Goal: Task Accomplishment & Management: Use online tool/utility

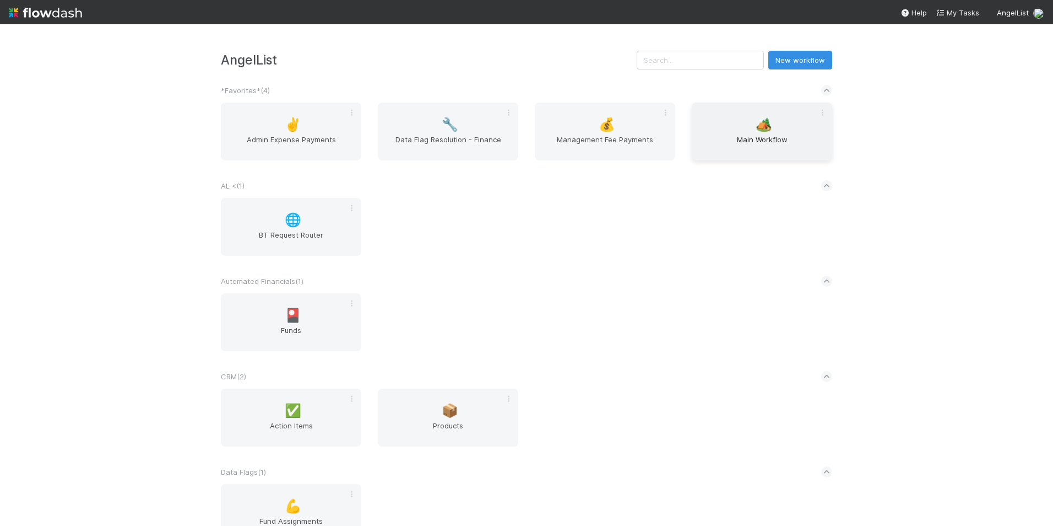
click at [771, 136] on span "Main Workflow" at bounding box center [762, 145] width 132 height 22
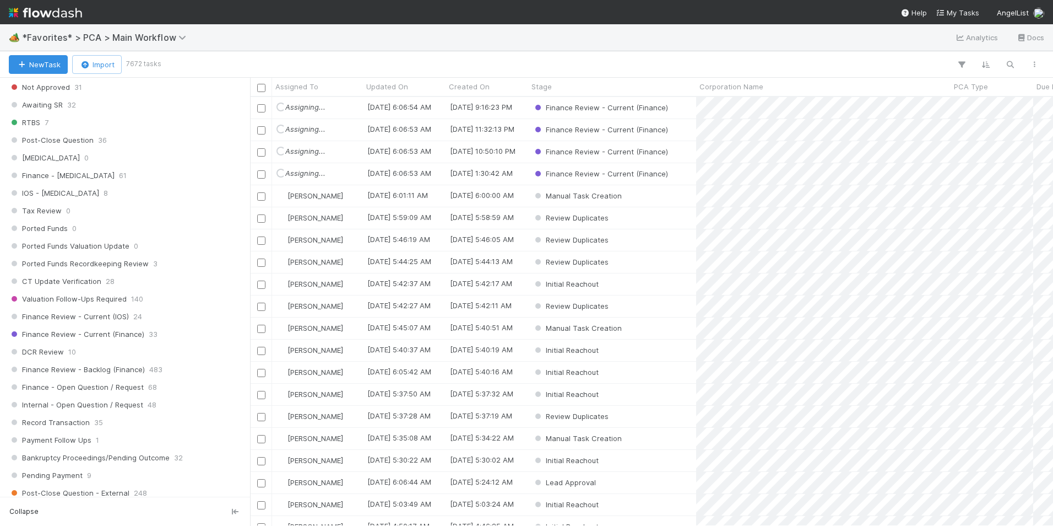
scroll to position [716, 0]
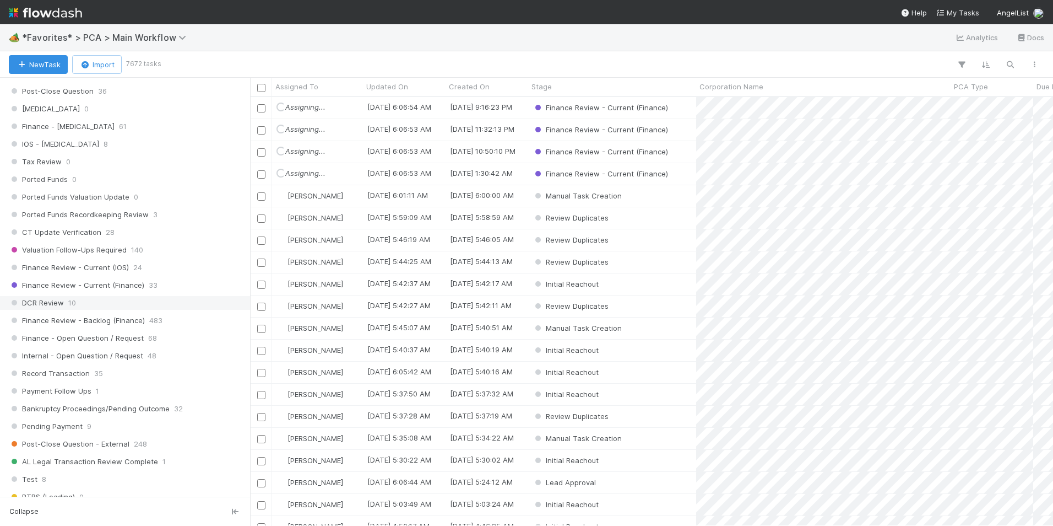
click at [94, 308] on div "DCR Review 10" at bounding box center [128, 303] width 239 height 14
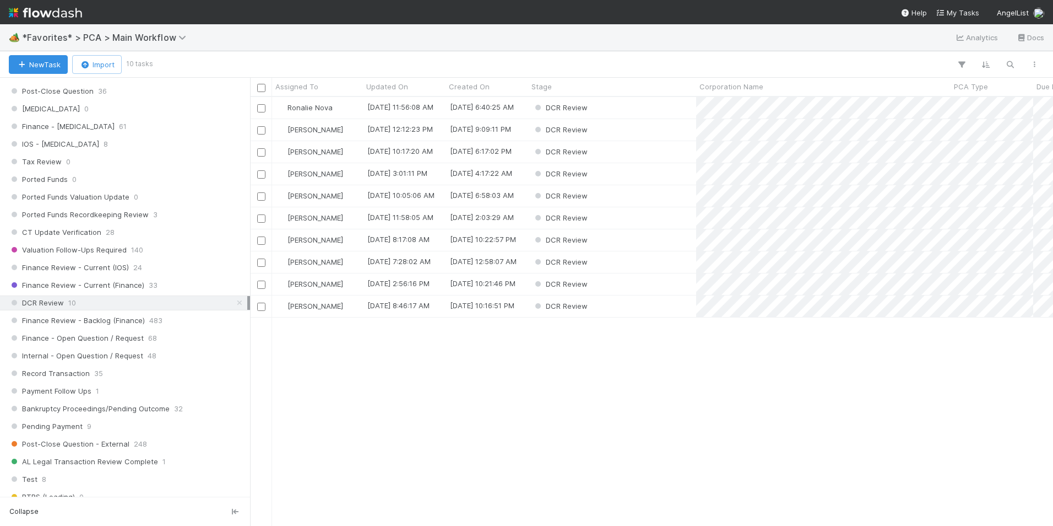
scroll to position [420, 795]
click at [644, 172] on div "DCR Review" at bounding box center [612, 173] width 168 height 21
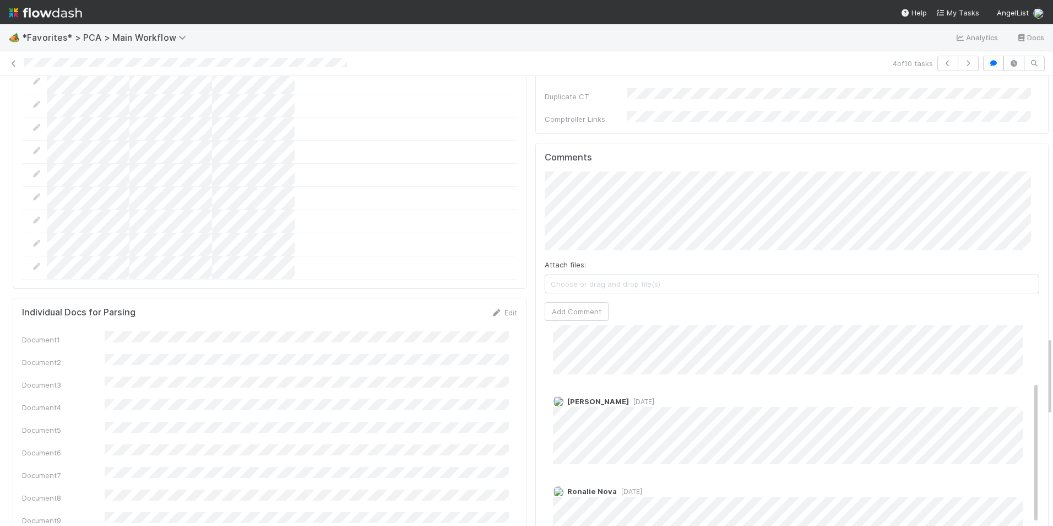
scroll to position [121, 0]
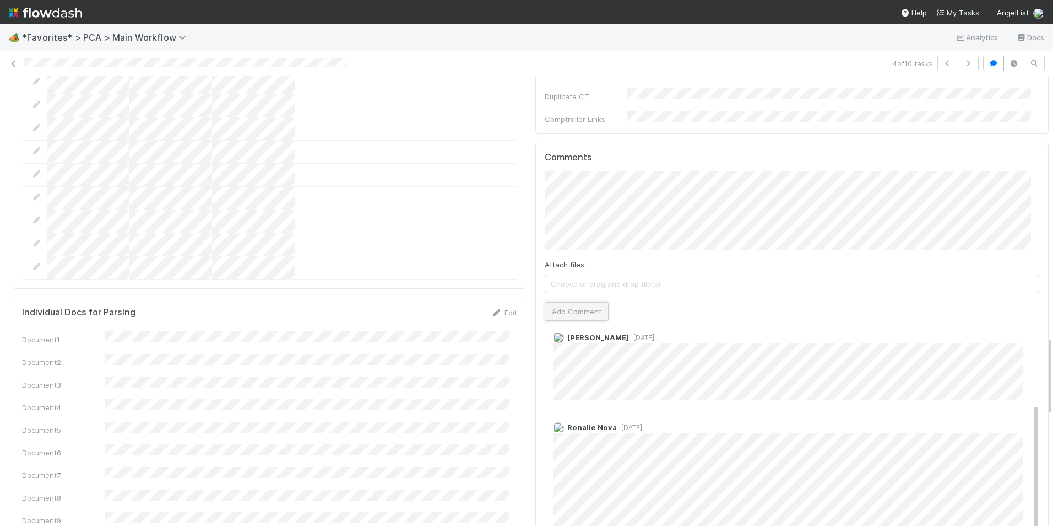
click at [565, 302] on button "Add Comment" at bounding box center [577, 311] width 64 height 19
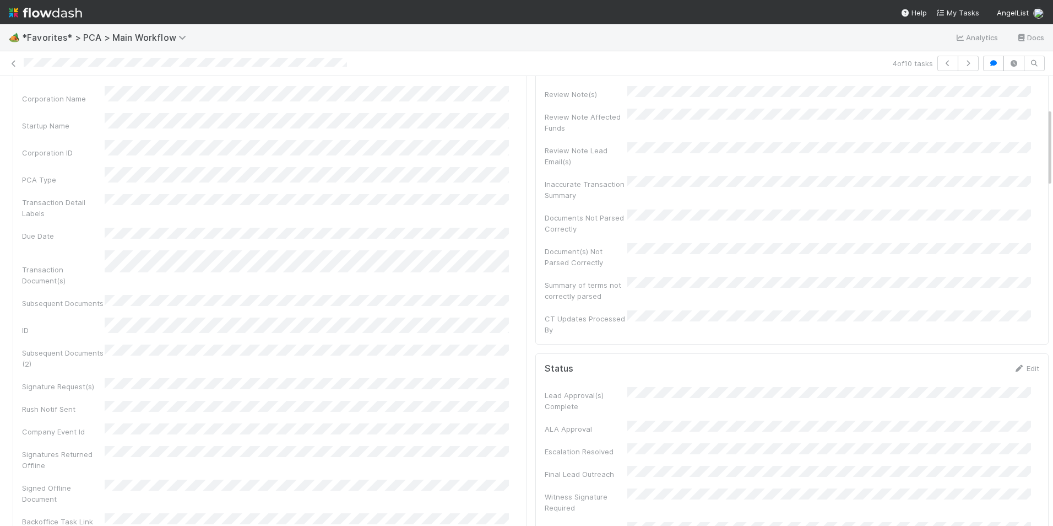
scroll to position [0, 0]
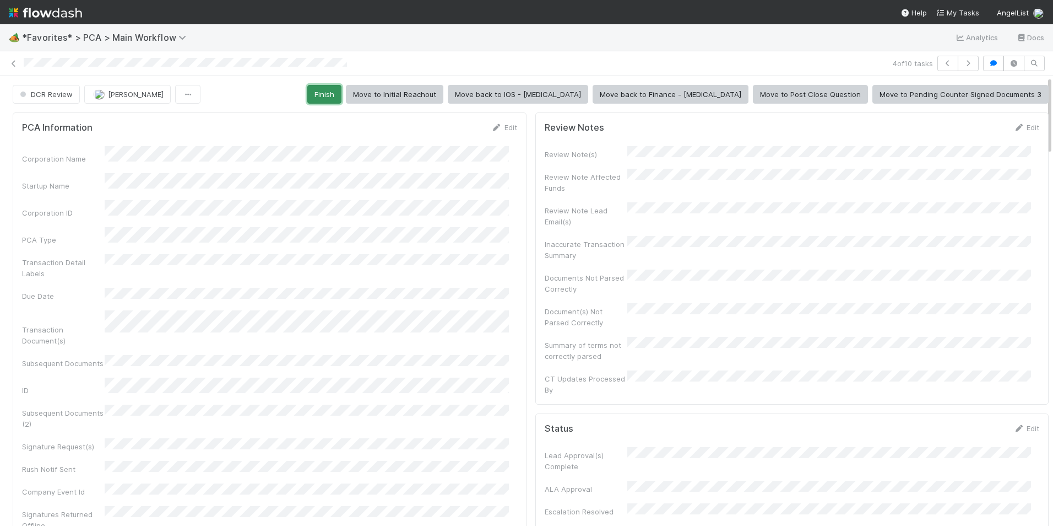
click at [342, 92] on button "Finish" at bounding box center [324, 94] width 34 height 19
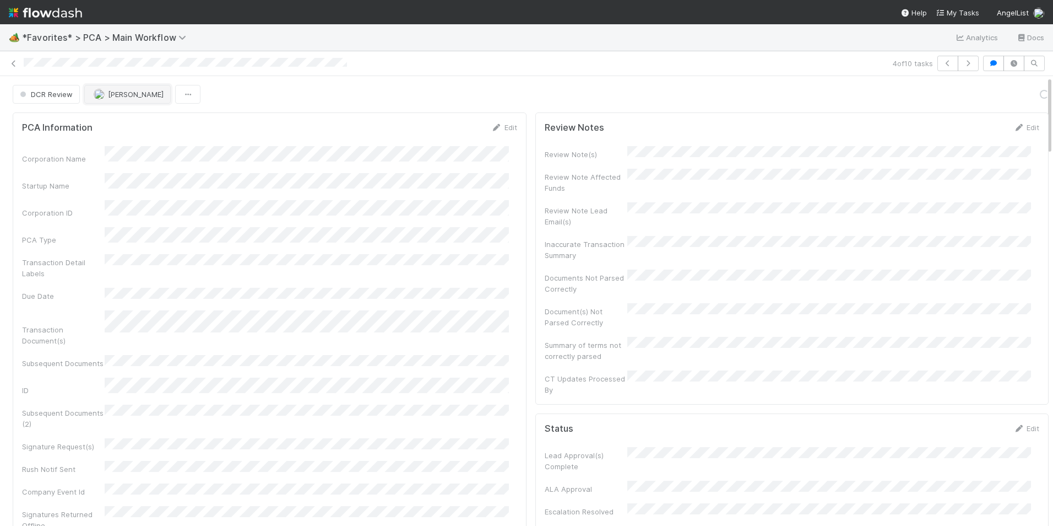
click at [104, 93] on span "[PERSON_NAME]" at bounding box center [129, 94] width 70 height 9
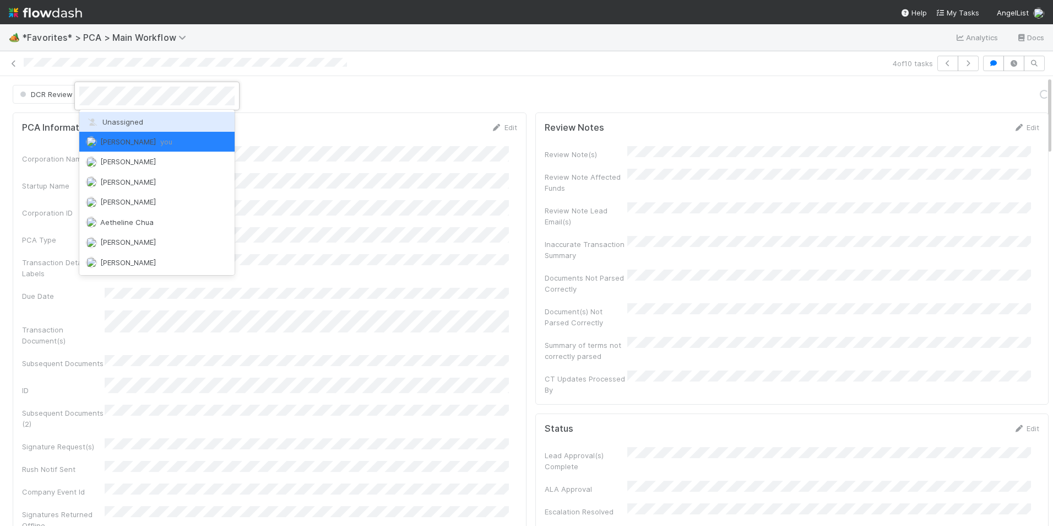
click at [114, 121] on span "Unassigned" at bounding box center [114, 121] width 57 height 9
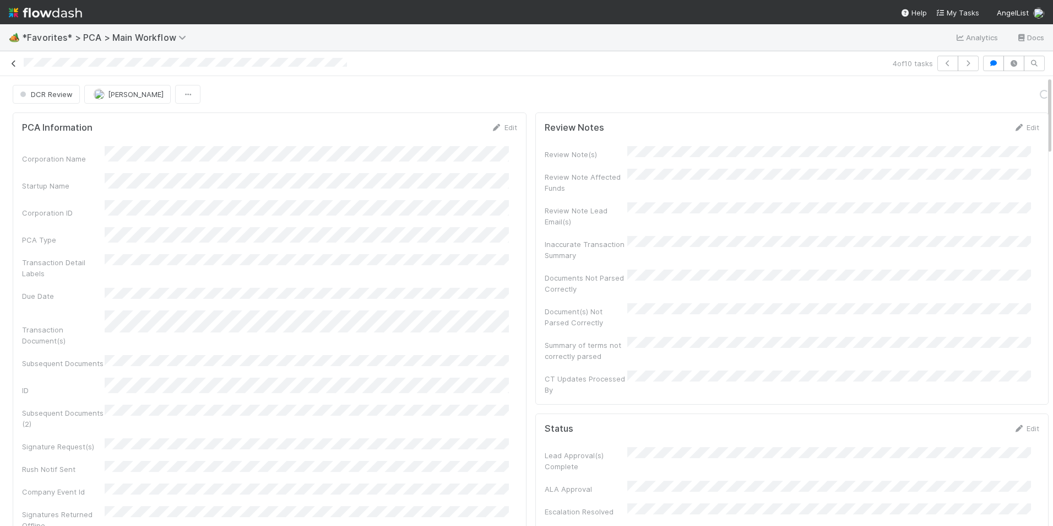
click at [14, 62] on icon at bounding box center [13, 63] width 11 height 7
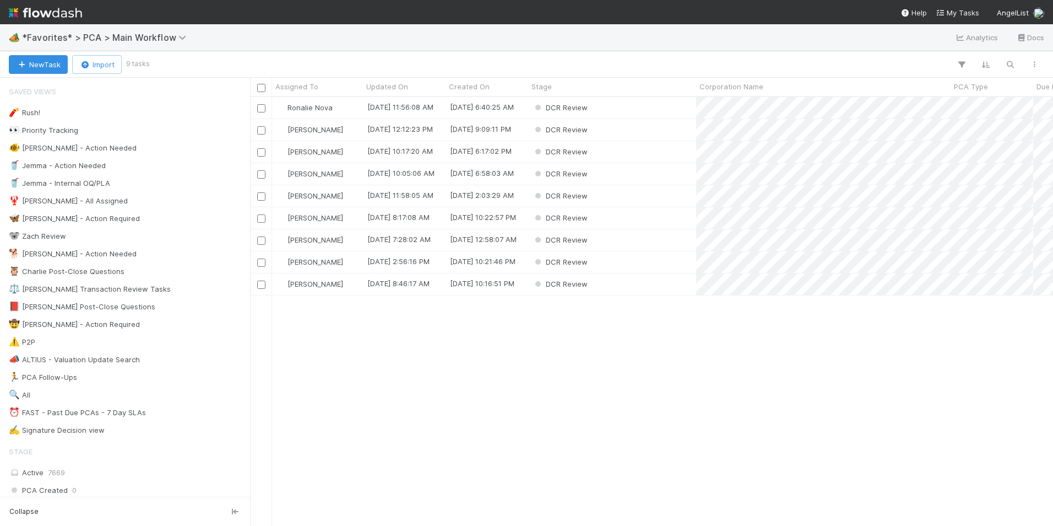
scroll to position [420, 795]
click at [608, 194] on div "DCR Review" at bounding box center [612, 195] width 168 height 21
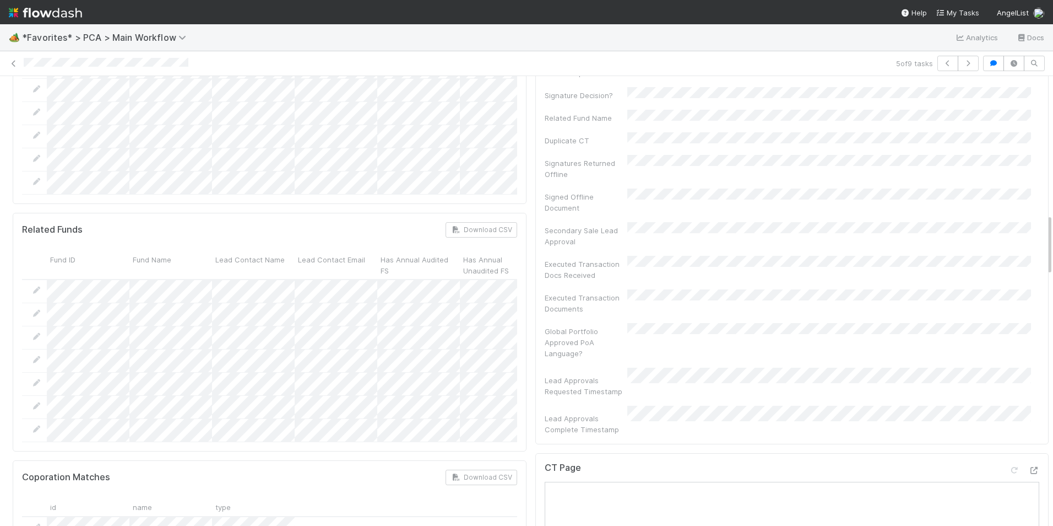
scroll to position [937, 0]
click at [1029, 472] on icon at bounding box center [1034, 475] width 11 height 7
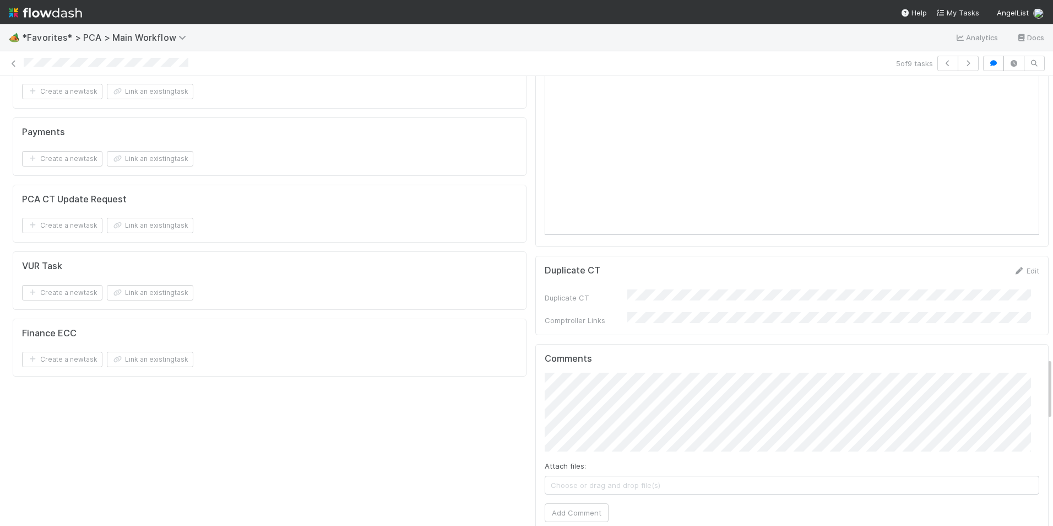
scroll to position [2039, 0]
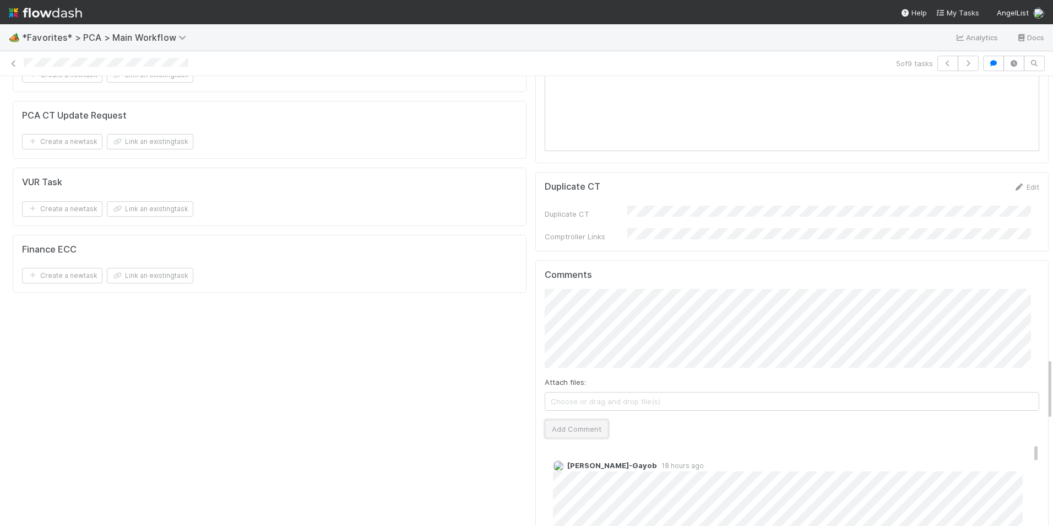
click at [566, 419] on button "Add Comment" at bounding box center [577, 428] width 64 height 19
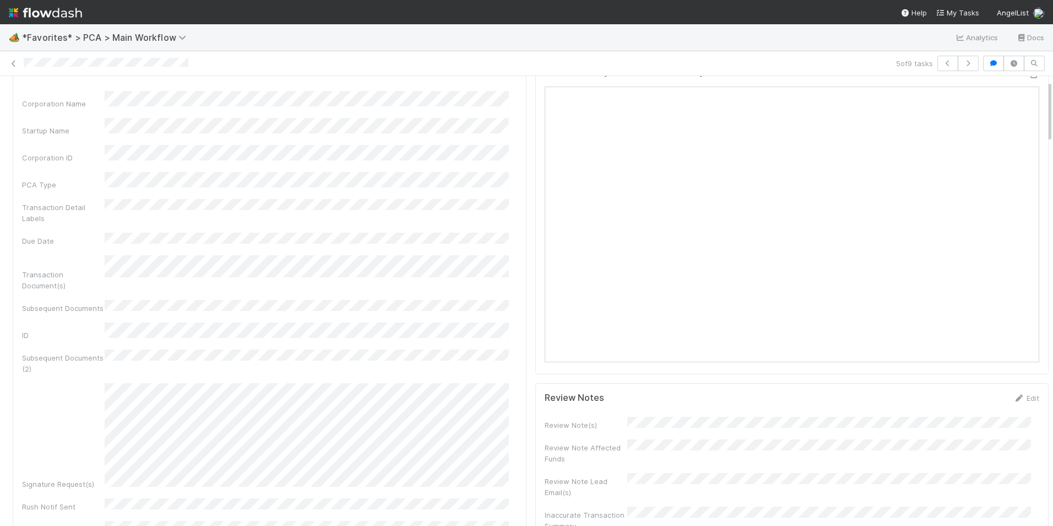
scroll to position [0, 0]
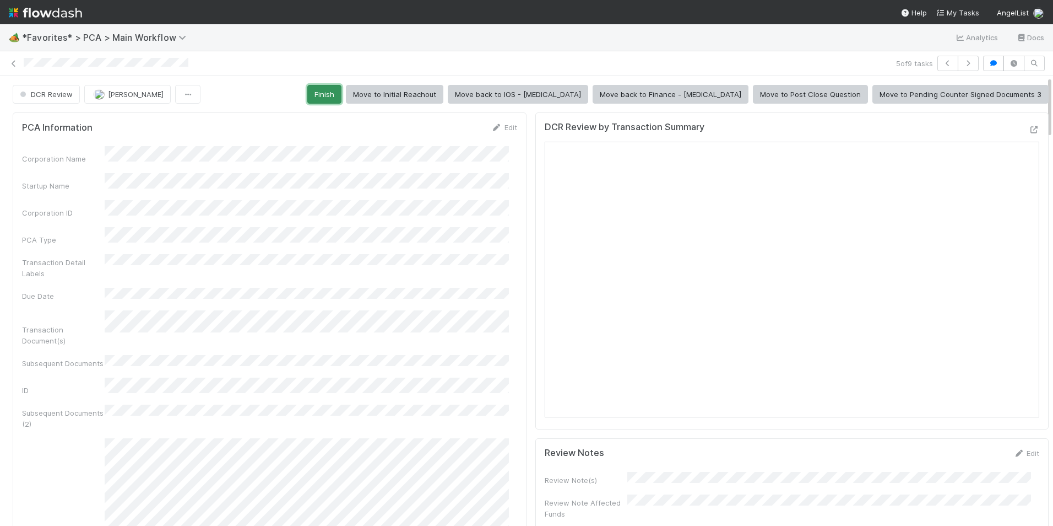
click at [342, 90] on button "Finish" at bounding box center [324, 94] width 34 height 19
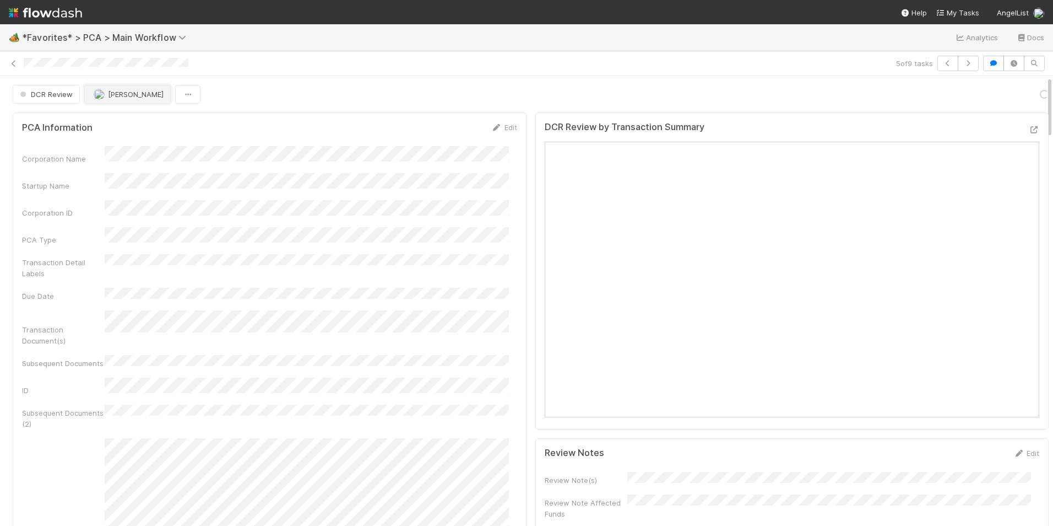
click at [105, 93] on span "[PERSON_NAME]" at bounding box center [129, 94] width 70 height 9
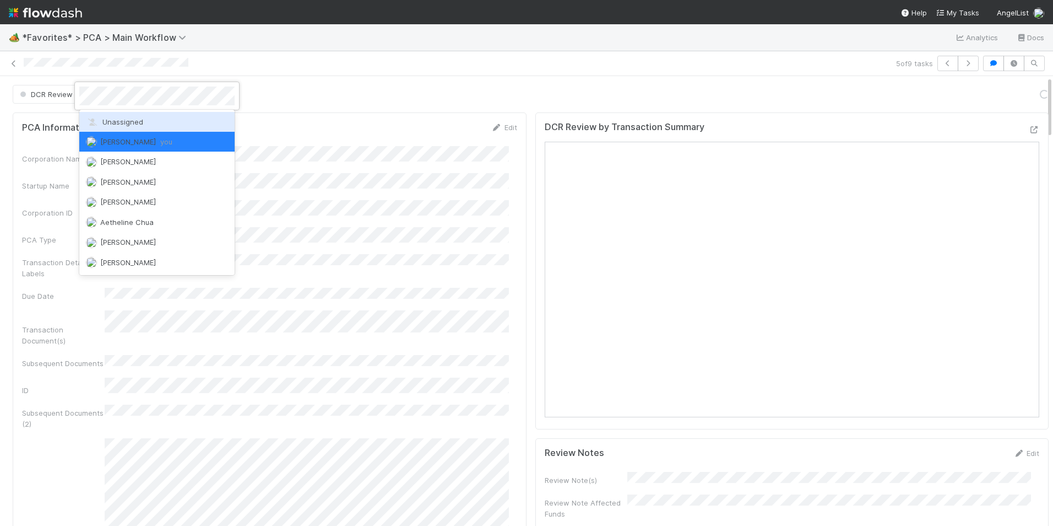
drag, startPoint x: 120, startPoint y: 121, endPoint x: 202, endPoint y: 342, distance: 235.7
click at [120, 121] on span "Unassigned" at bounding box center [114, 121] width 57 height 9
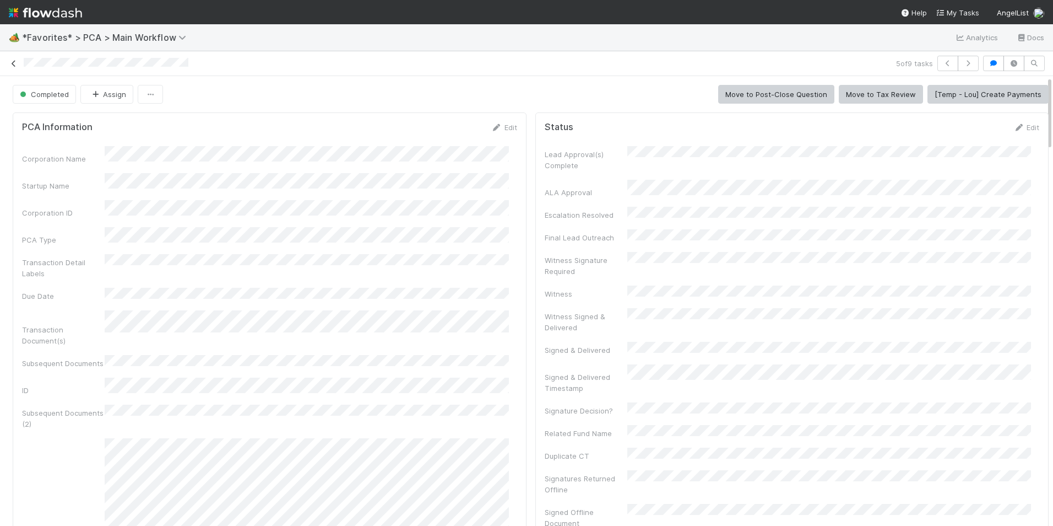
click at [12, 64] on icon at bounding box center [13, 63] width 11 height 7
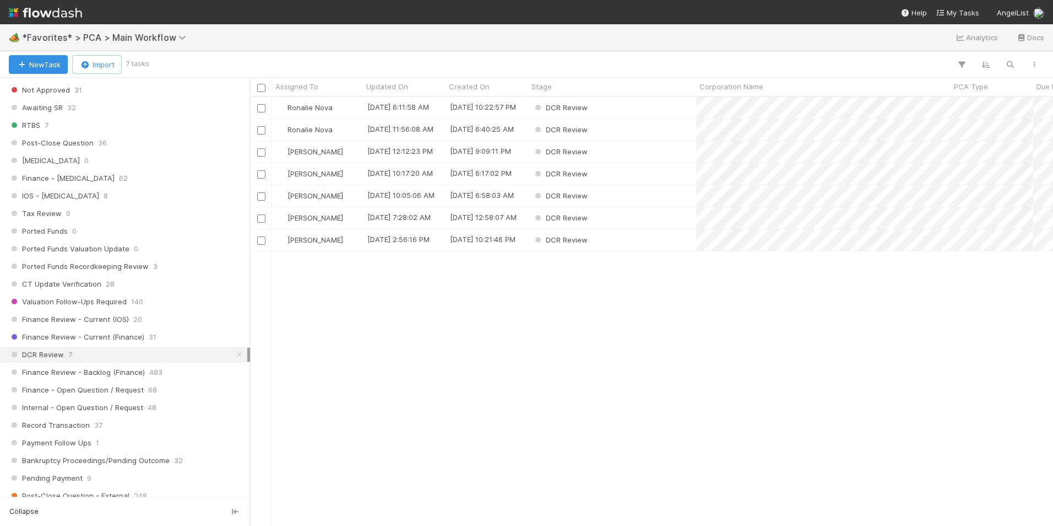
scroll to position [716, 0]
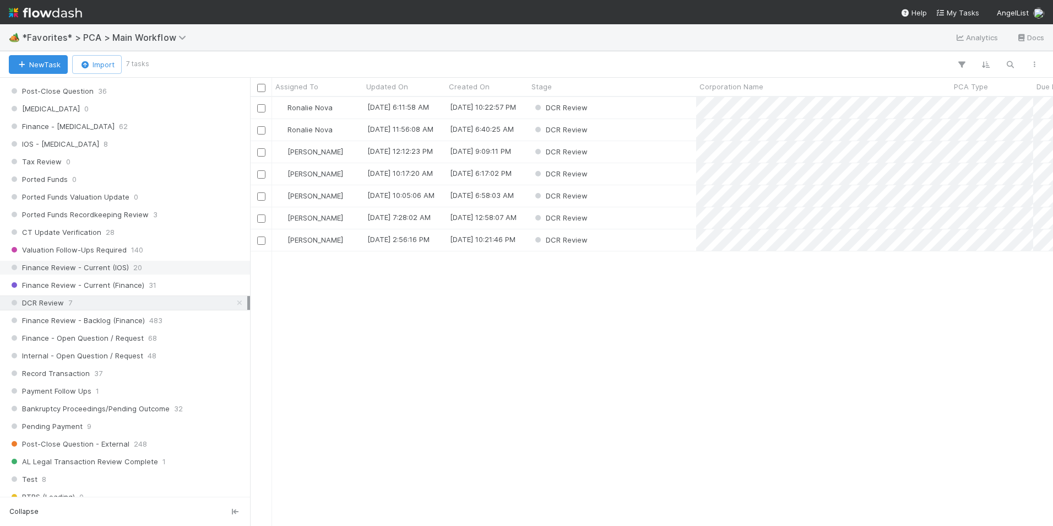
click at [140, 266] on div "Finance Review - Current (IOS) 20" at bounding box center [128, 268] width 239 height 14
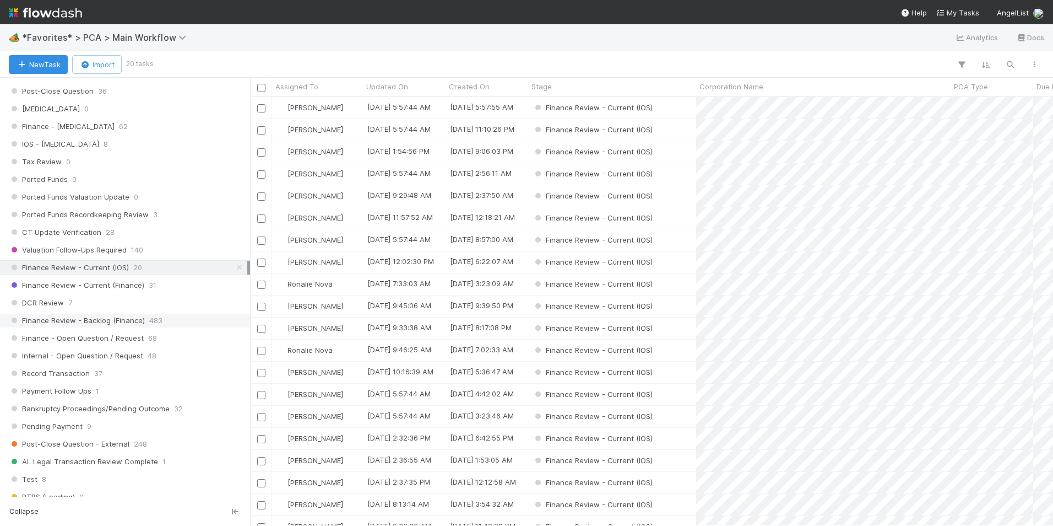
scroll to position [420, 795]
click at [310, 87] on span "Assigned To" at bounding box center [296, 86] width 43 height 11
click at [328, 105] on div "Sort A → Z" at bounding box center [339, 107] width 126 height 17
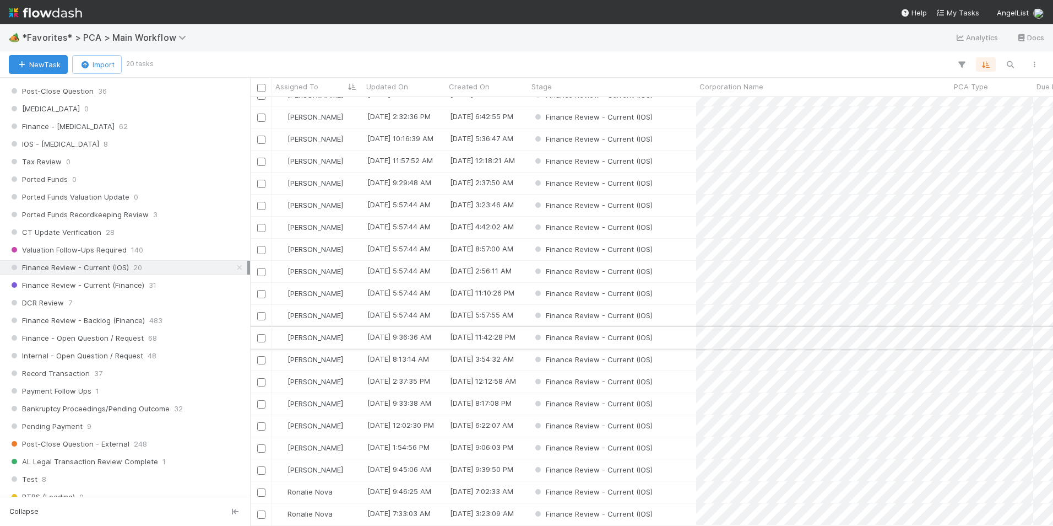
click at [337, 327] on div "[PERSON_NAME]" at bounding box center [317, 337] width 91 height 21
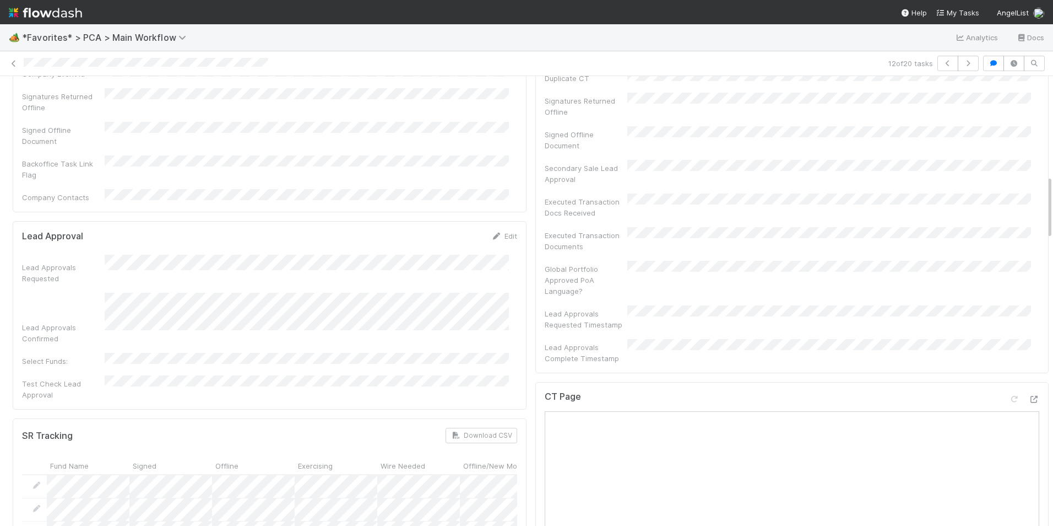
scroll to position [661, 0]
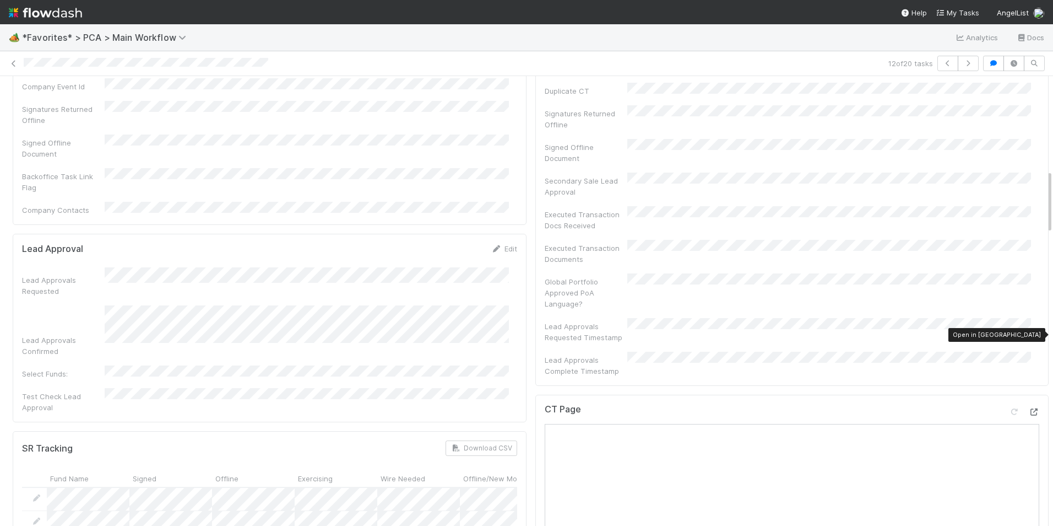
click at [1029, 408] on icon at bounding box center [1034, 411] width 11 height 7
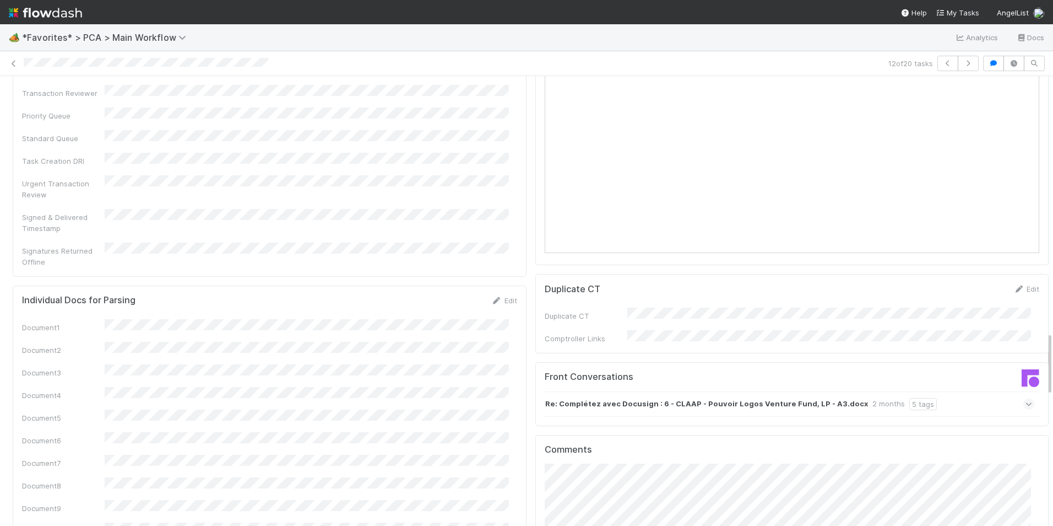
scroll to position [1818, 0]
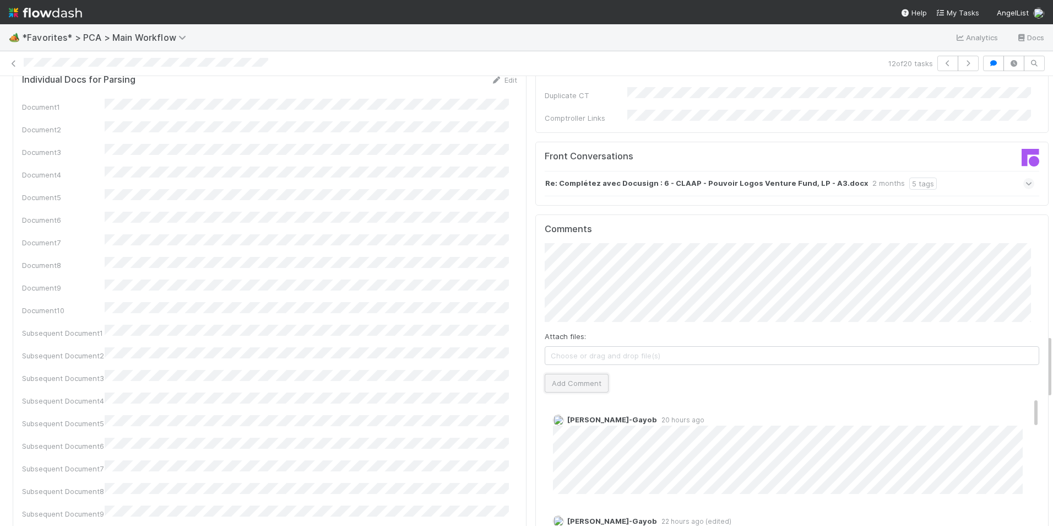
click at [552, 374] on button "Add Comment" at bounding box center [577, 383] width 64 height 19
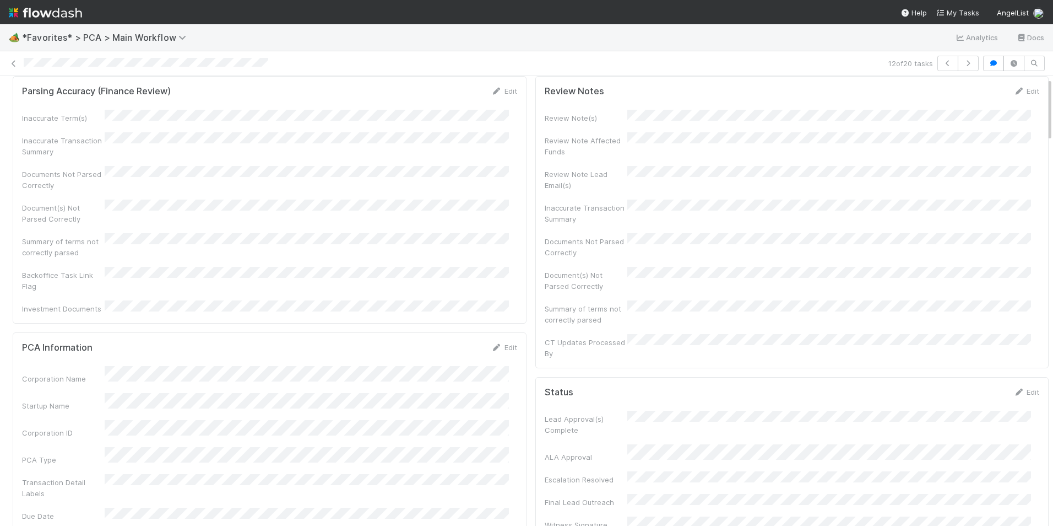
scroll to position [0, 0]
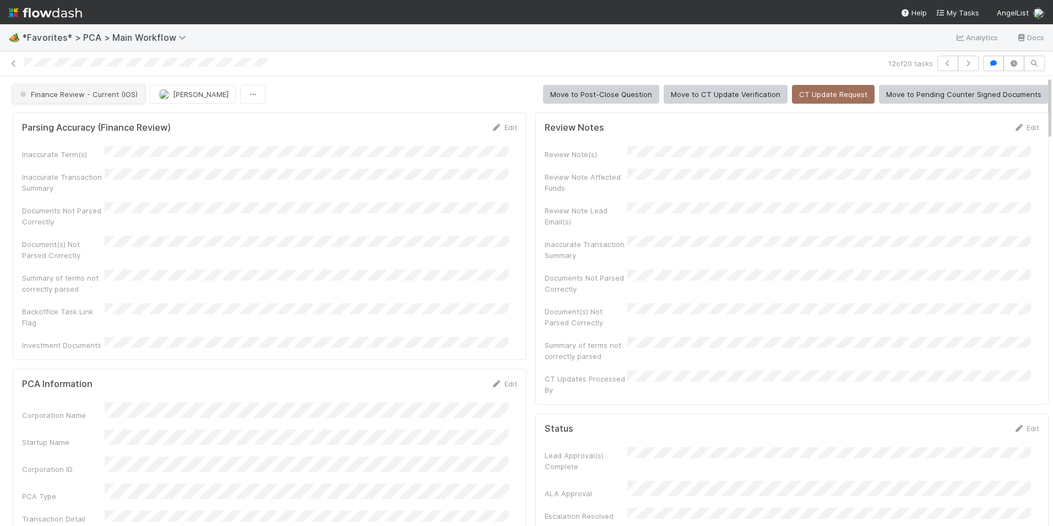
click at [109, 98] on span "Finance Review - Current (IOS)" at bounding box center [78, 94] width 120 height 9
click at [93, 121] on div "Completed" at bounding box center [86, 122] width 155 height 20
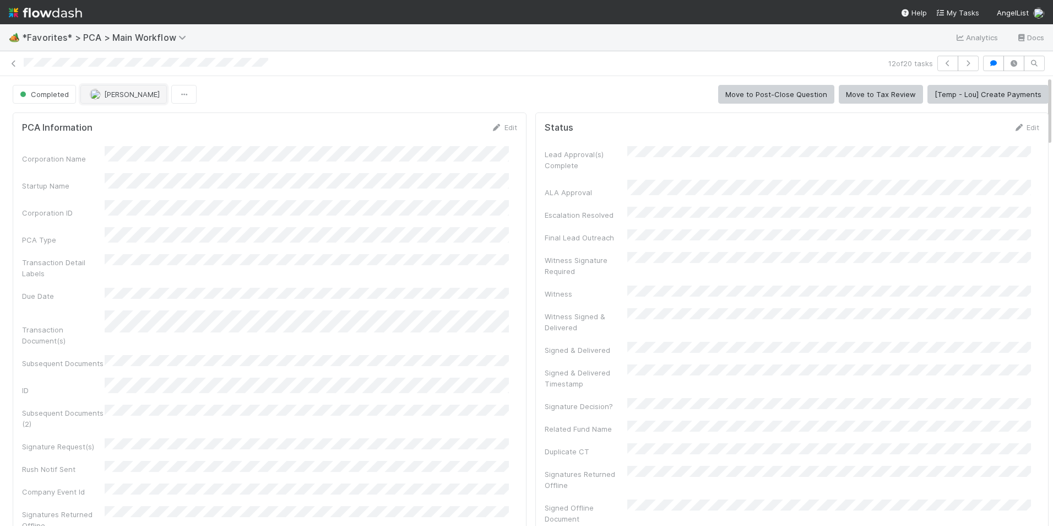
click at [102, 93] on span "[PERSON_NAME]" at bounding box center [125, 94] width 70 height 9
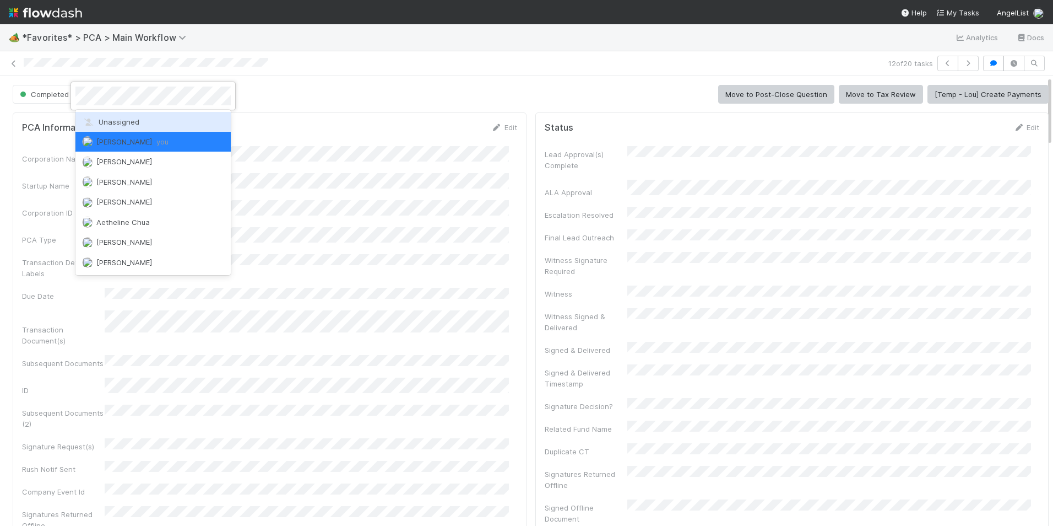
click at [127, 122] on span "Unassigned" at bounding box center [110, 121] width 57 height 9
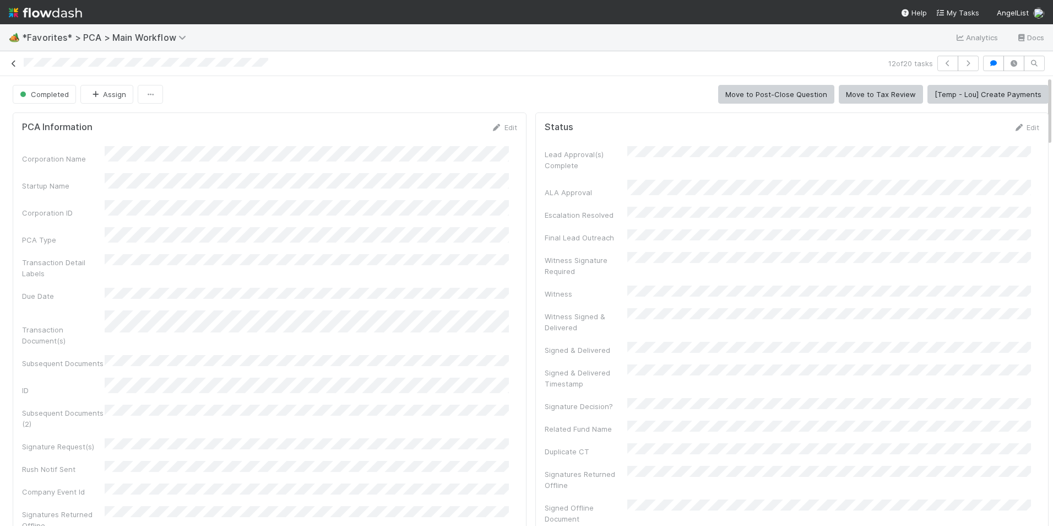
click at [16, 64] on icon at bounding box center [13, 63] width 11 height 7
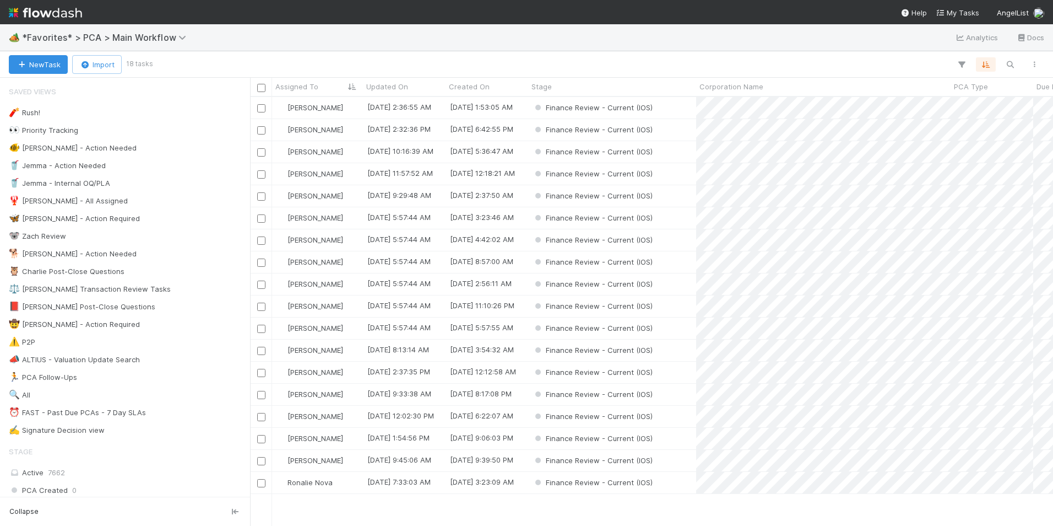
scroll to position [420, 795]
click at [338, 350] on div "[PERSON_NAME]" at bounding box center [317, 349] width 91 height 21
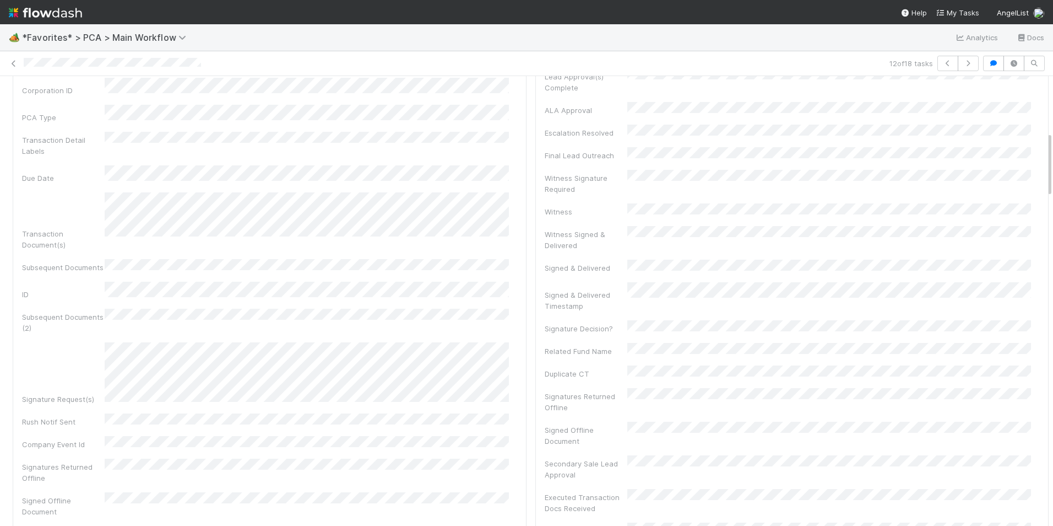
scroll to position [386, 0]
click at [361, 245] on div "Corporation Name Startup Name Corporation ID PCA Type Transaction Detail Labels…" at bounding box center [269, 291] width 495 height 549
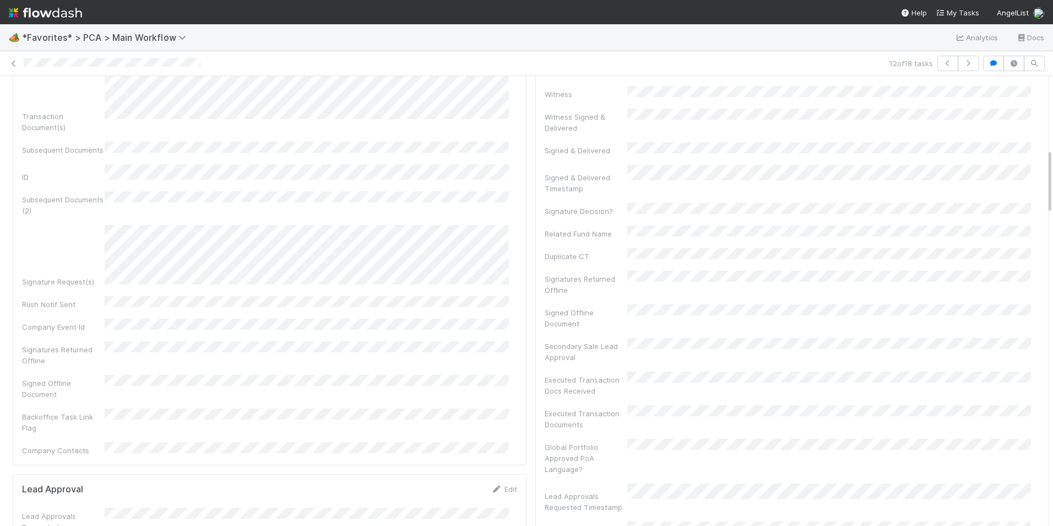
scroll to position [716, 0]
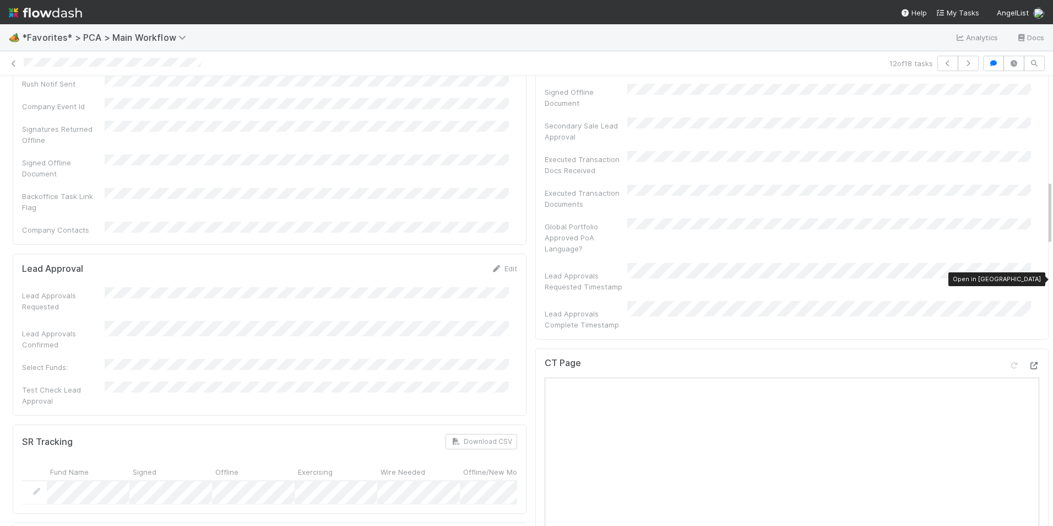
click at [1029, 362] on icon at bounding box center [1034, 365] width 11 height 7
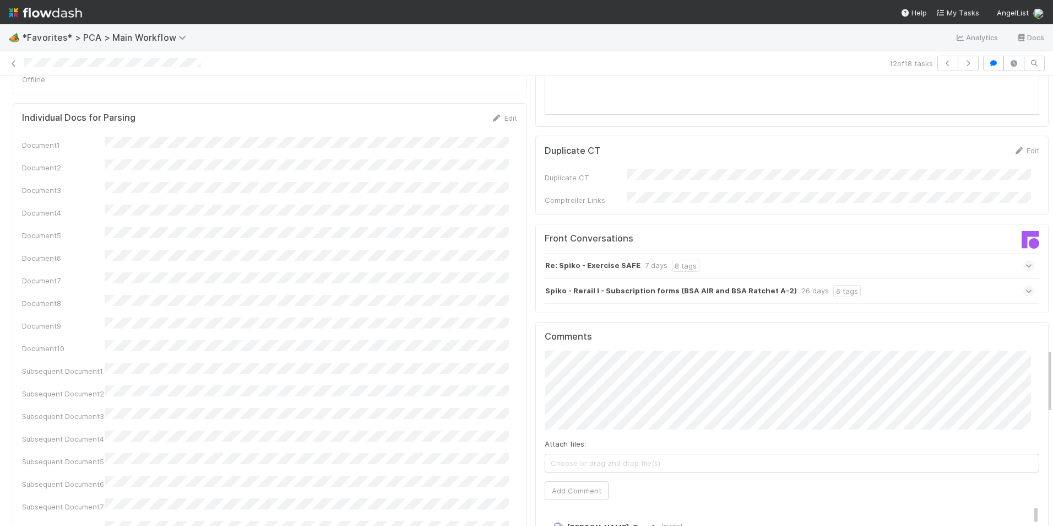
scroll to position [1873, 0]
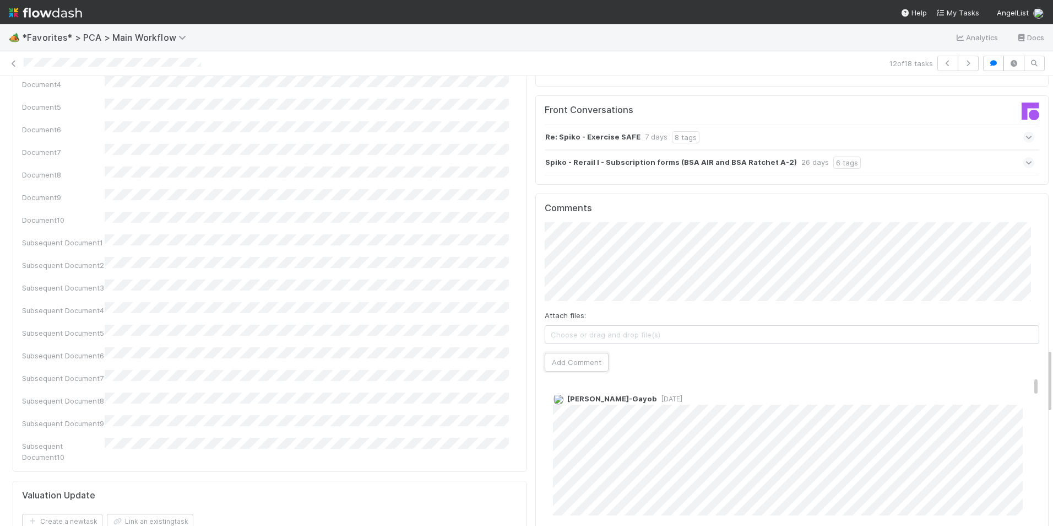
drag, startPoint x: 560, startPoint y: 269, endPoint x: 525, endPoint y: 235, distance: 48.7
click at [561, 353] on button "Add Comment" at bounding box center [577, 362] width 64 height 19
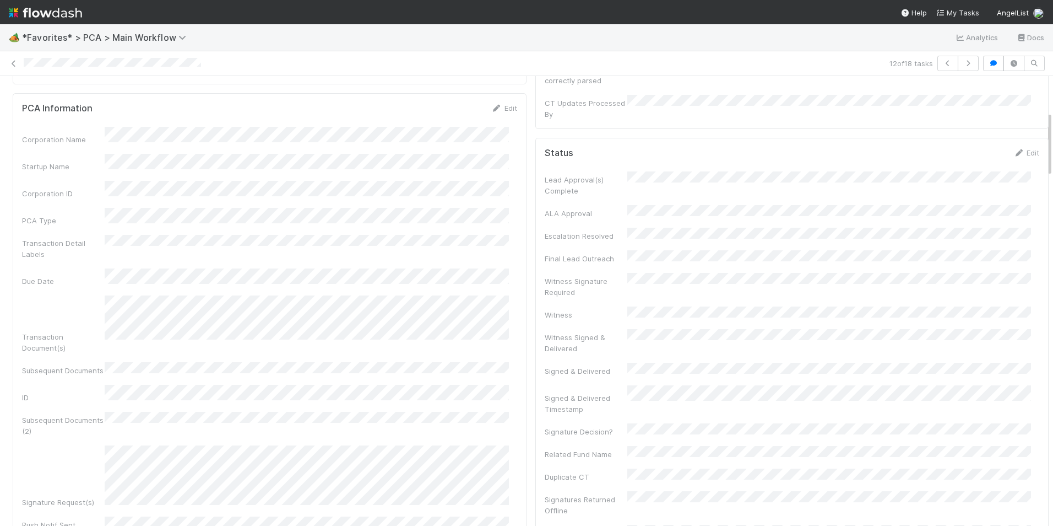
scroll to position [0, 0]
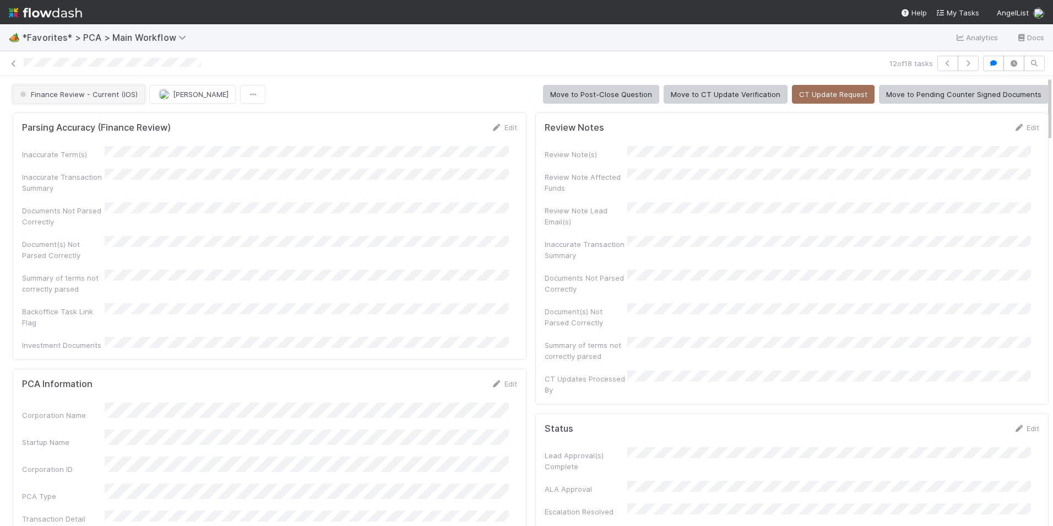
click at [95, 101] on button "Finance Review - Current (IOS)" at bounding box center [79, 94] width 132 height 19
click at [116, 117] on div "Completed" at bounding box center [86, 122] width 155 height 20
click at [165, 94] on img "button" at bounding box center [164, 94] width 11 height 11
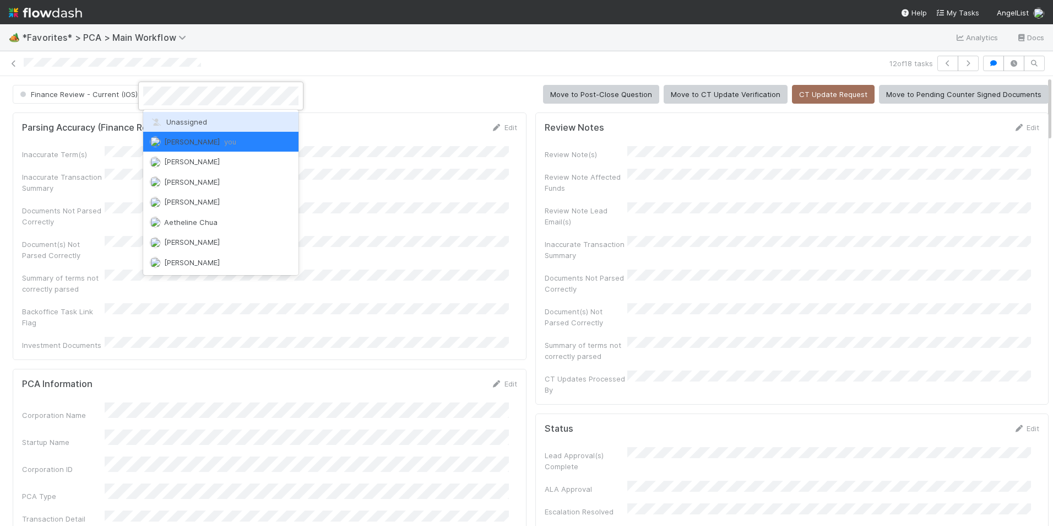
click at [176, 125] on span "Unassigned" at bounding box center [178, 121] width 57 height 9
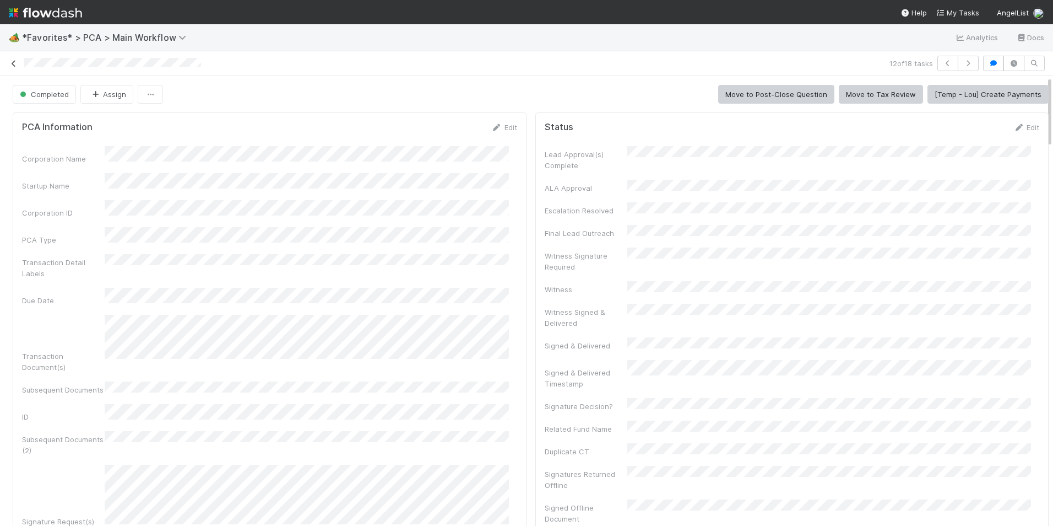
click at [15, 64] on icon at bounding box center [13, 63] width 11 height 7
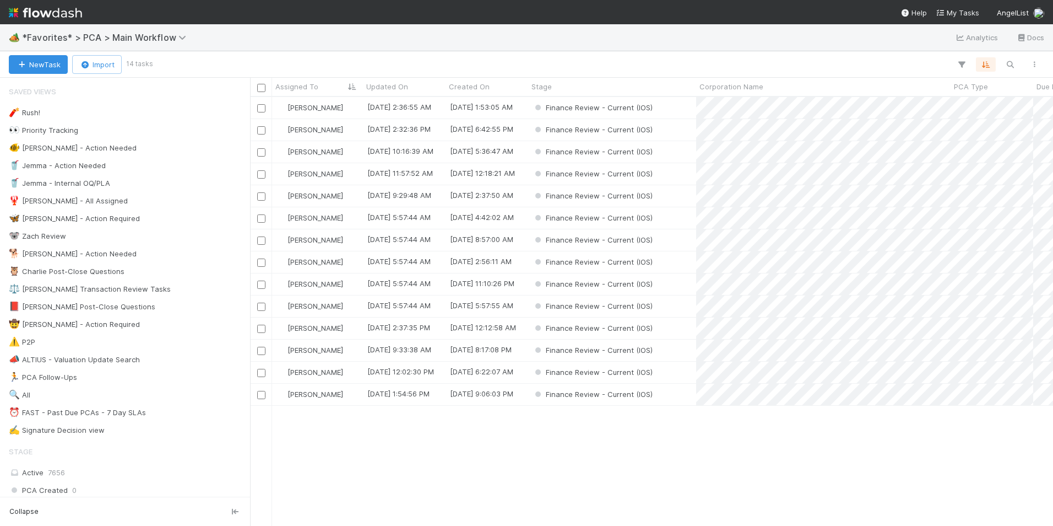
scroll to position [420, 795]
click at [332, 325] on div "[PERSON_NAME]" at bounding box center [317, 327] width 91 height 21
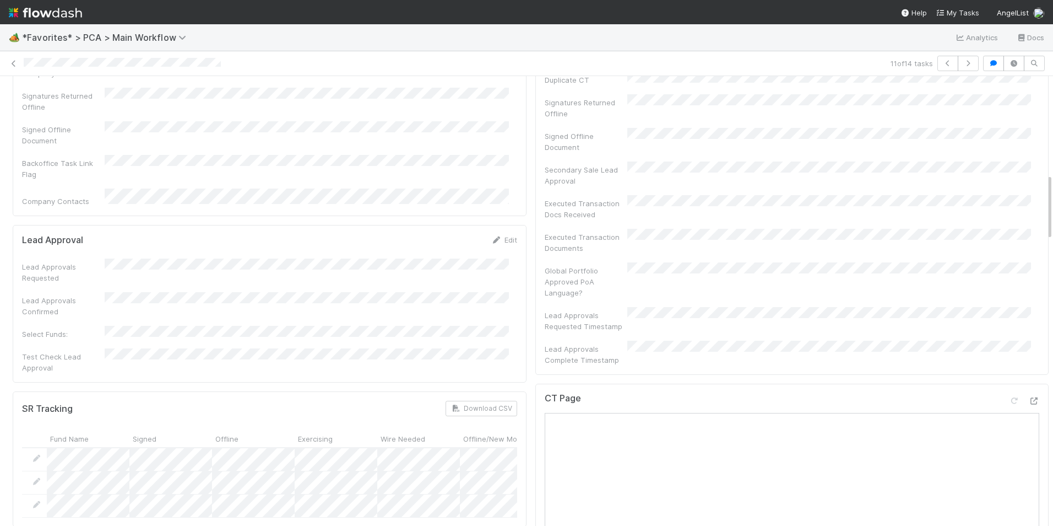
scroll to position [661, 0]
click at [1029, 404] on icon at bounding box center [1034, 407] width 11 height 7
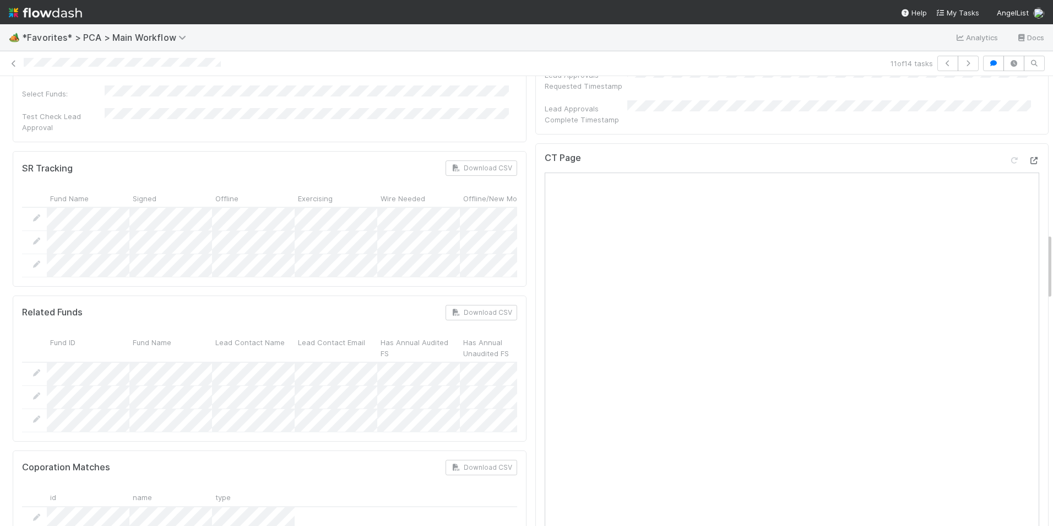
scroll to position [1102, 0]
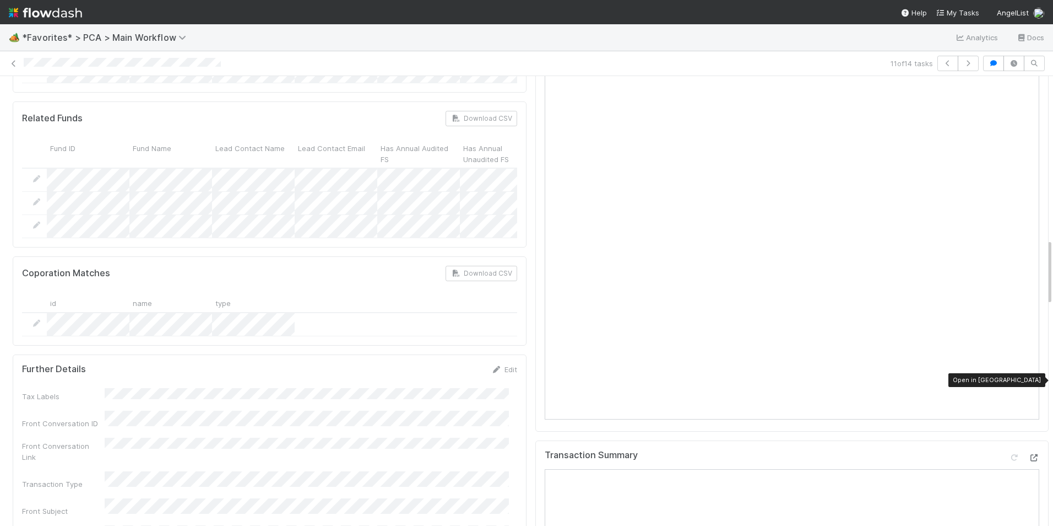
click at [1029, 454] on icon at bounding box center [1034, 457] width 11 height 7
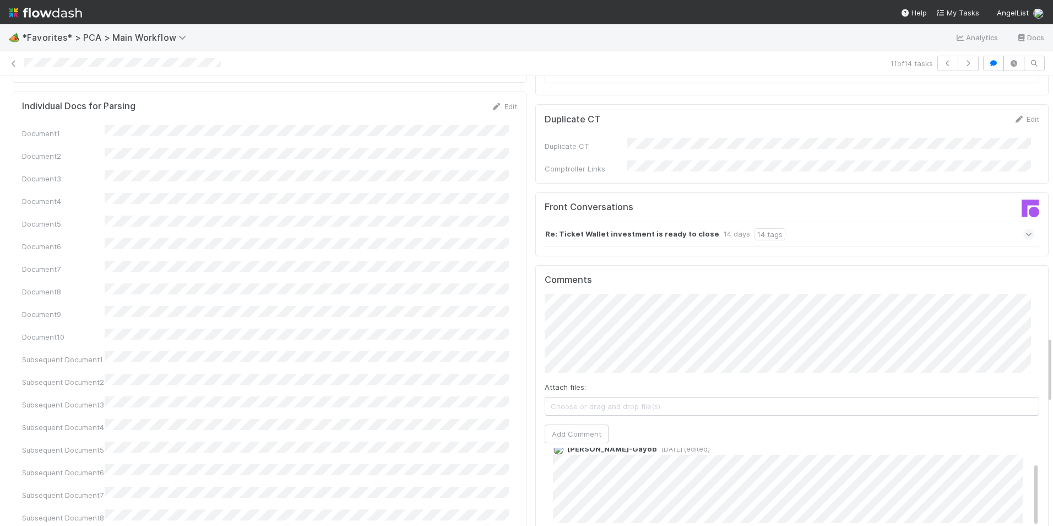
scroll to position [0, 0]
click at [570, 424] on button "Add Comment" at bounding box center [577, 433] width 64 height 19
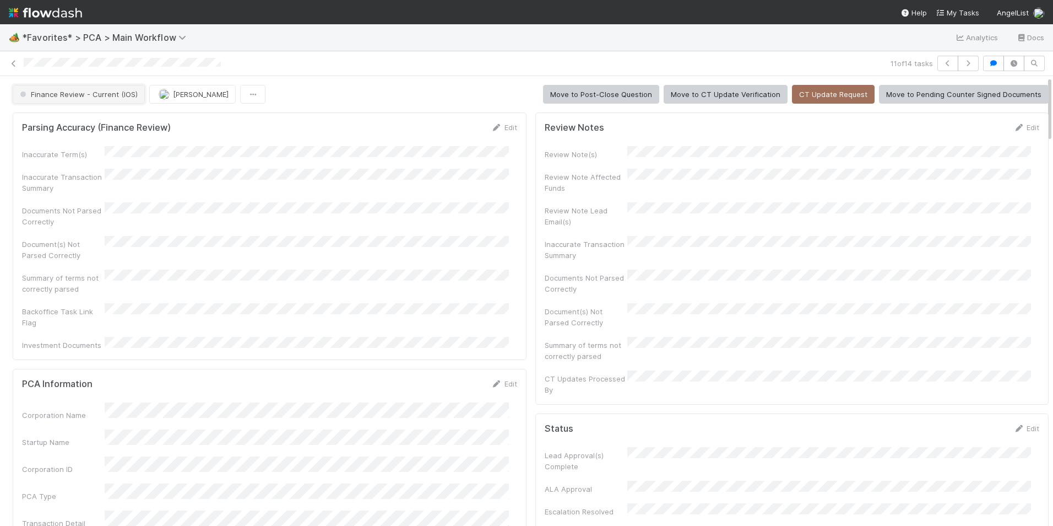
click at [118, 96] on span "Finance Review - Current (IOS)" at bounding box center [78, 94] width 120 height 9
click at [93, 118] on div "Completed" at bounding box center [86, 122] width 155 height 20
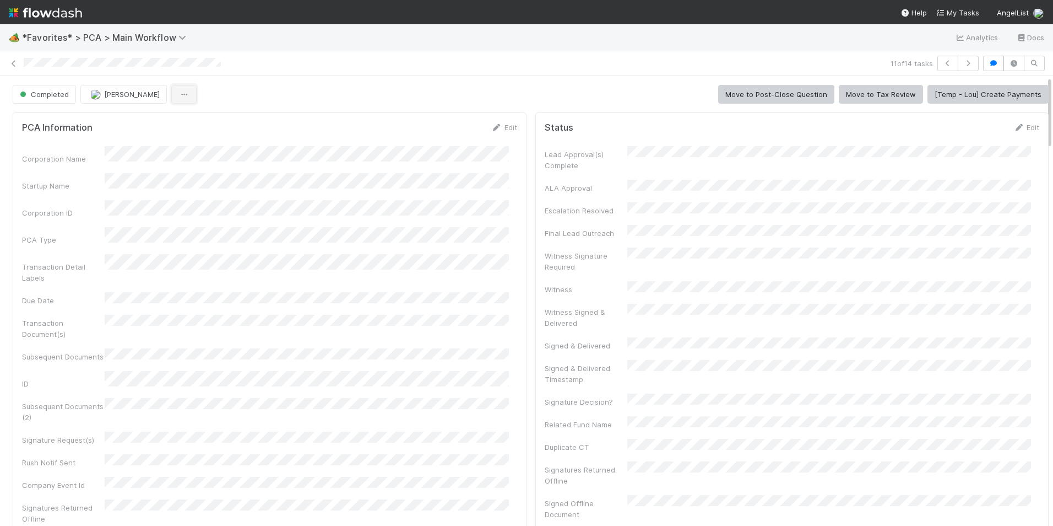
click at [171, 95] on button "button" at bounding box center [183, 94] width 25 height 19
click at [112, 89] on div "Duplicate Delete" at bounding box center [526, 263] width 1053 height 526
click at [118, 99] on button "[PERSON_NAME]" at bounding box center [123, 94] width 87 height 19
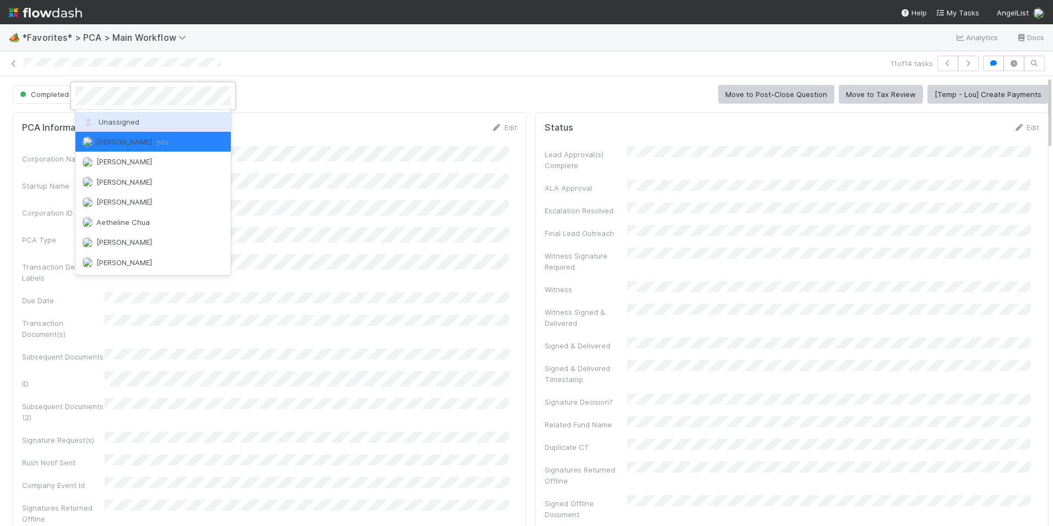
click at [123, 120] on span "Unassigned" at bounding box center [110, 121] width 57 height 9
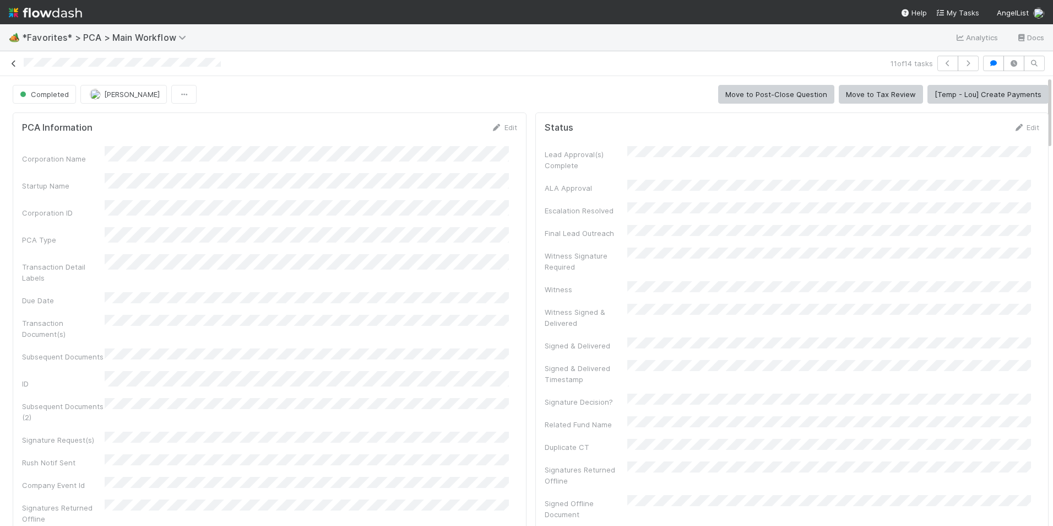
click at [10, 62] on icon at bounding box center [13, 63] width 11 height 7
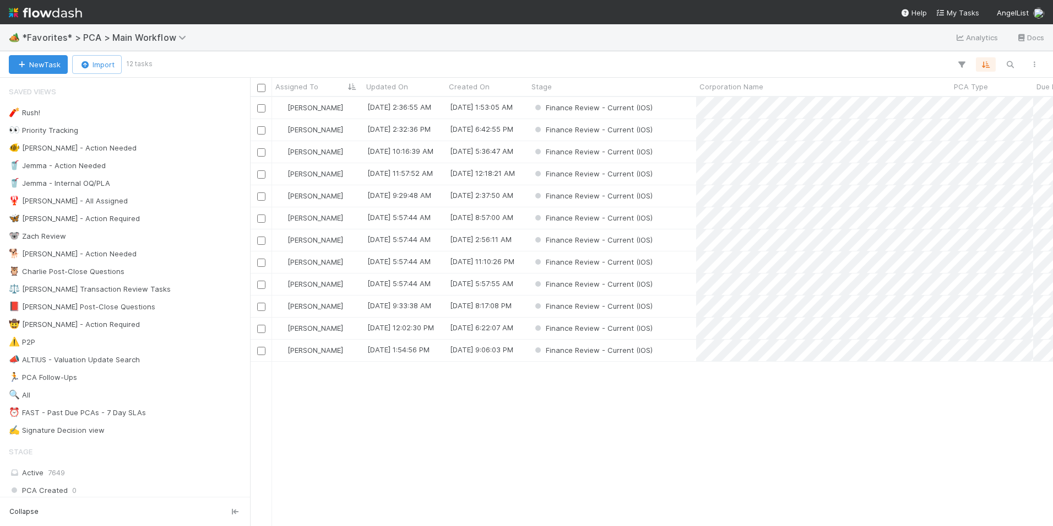
scroll to position [420, 795]
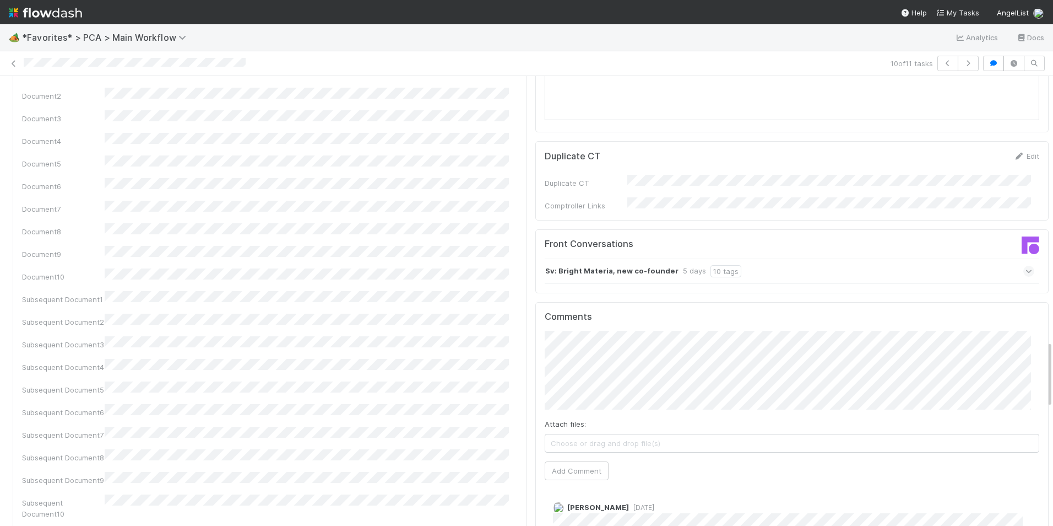
scroll to position [1763, 0]
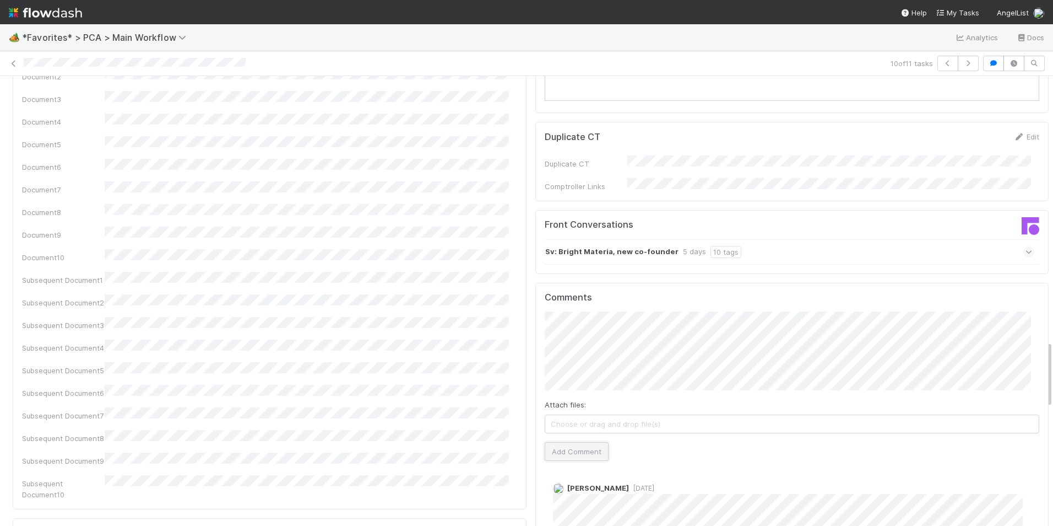
click at [572, 442] on button "Add Comment" at bounding box center [577, 451] width 64 height 19
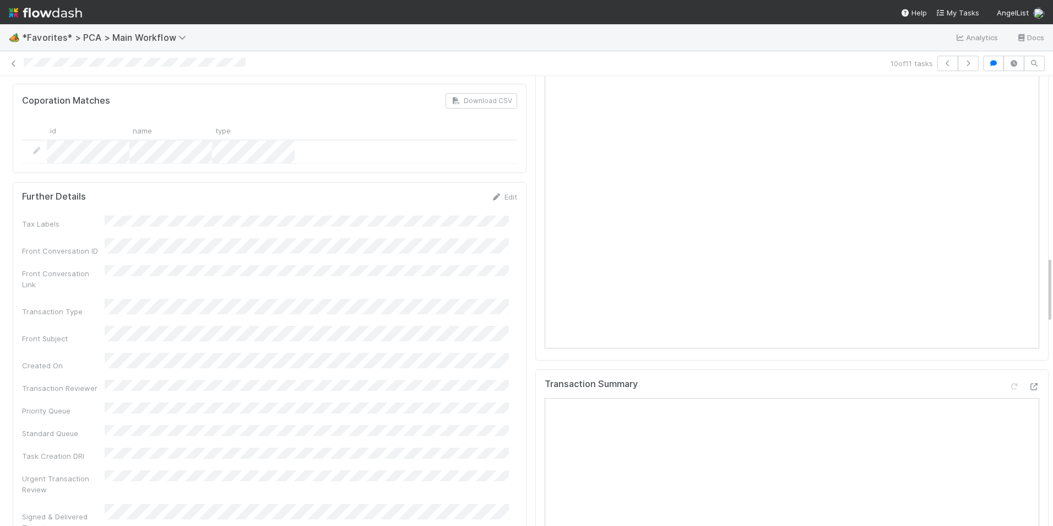
scroll to position [1212, 0]
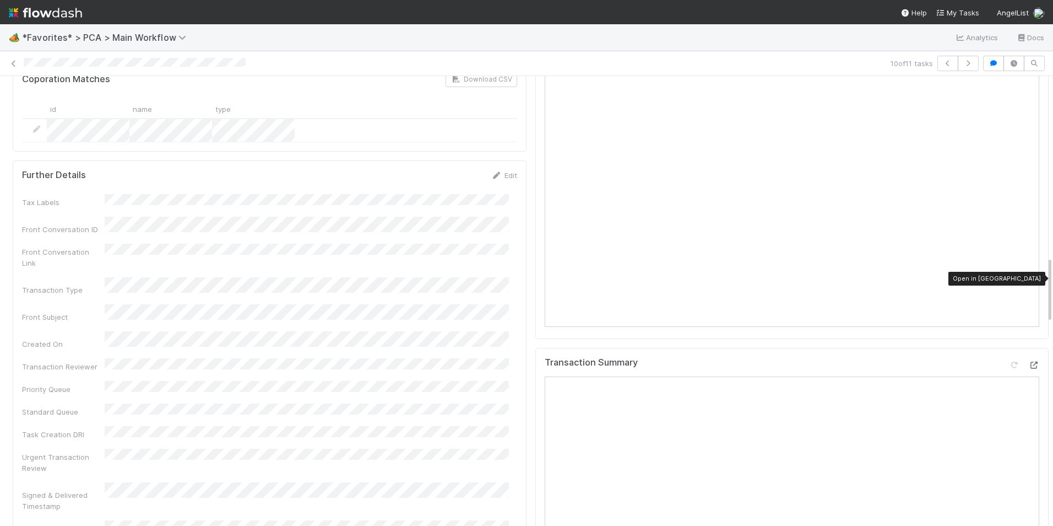
click at [1029, 361] on icon at bounding box center [1034, 364] width 11 height 7
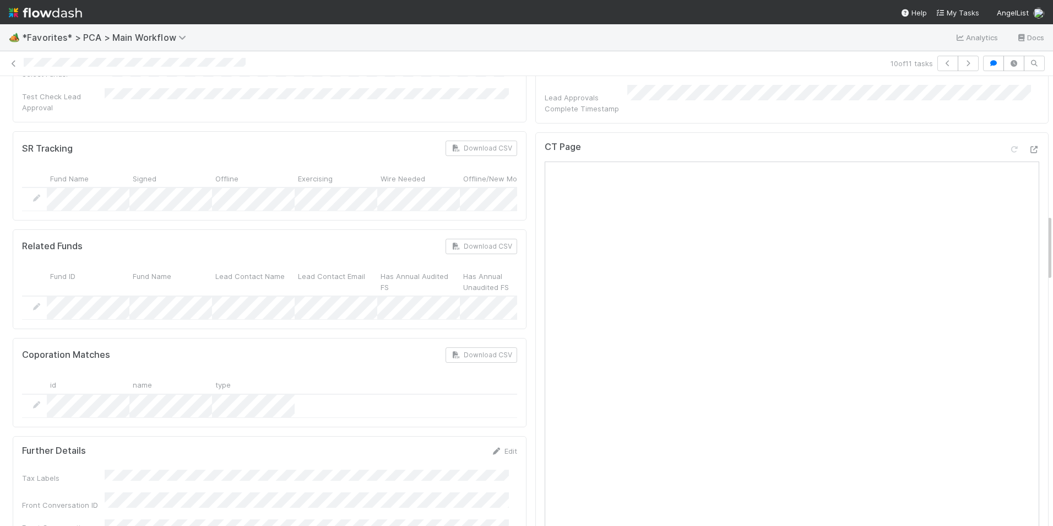
scroll to position [882, 0]
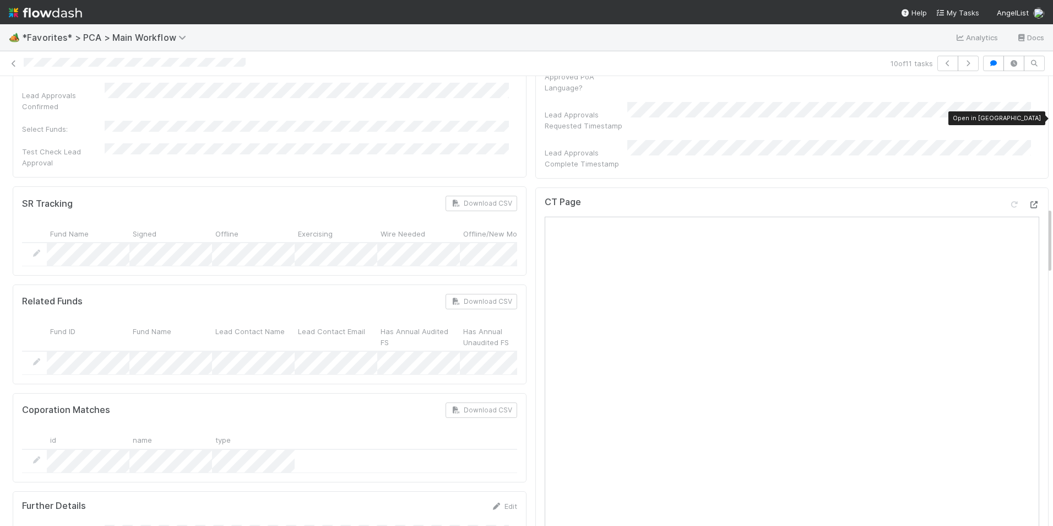
click at [1029, 201] on icon at bounding box center [1034, 204] width 11 height 7
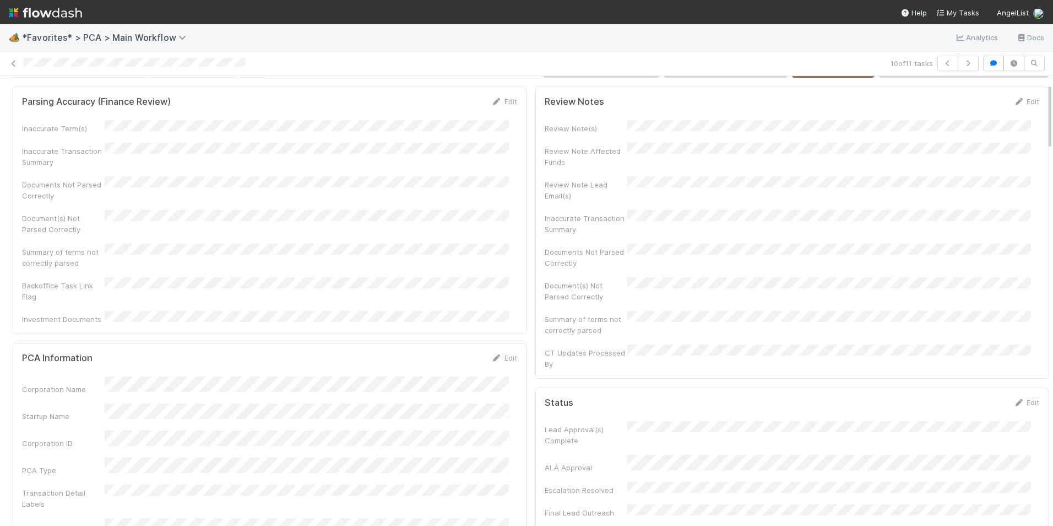
scroll to position [0, 0]
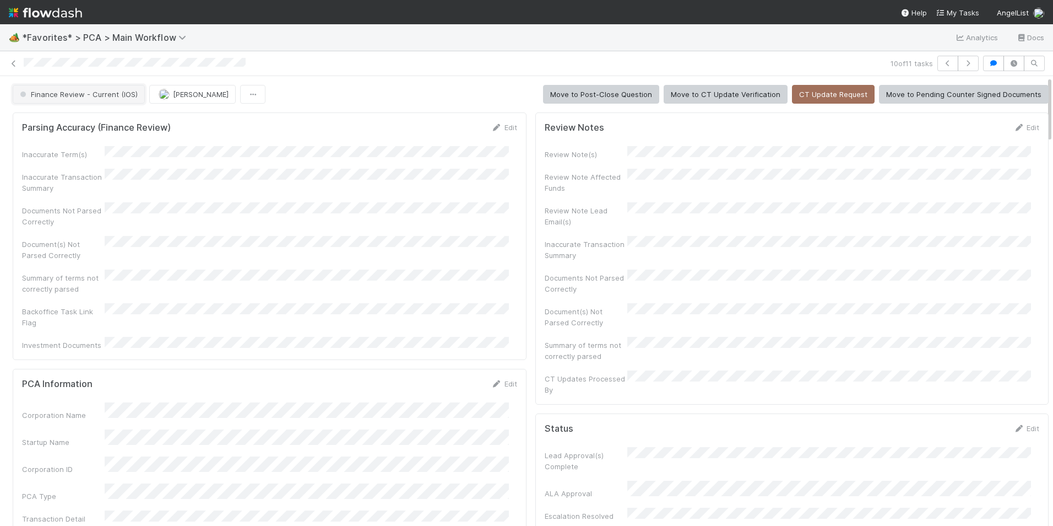
click at [109, 96] on span "Finance Review - Current (IOS)" at bounding box center [78, 94] width 120 height 9
click at [78, 147] on div "Completed" at bounding box center [86, 153] width 155 height 20
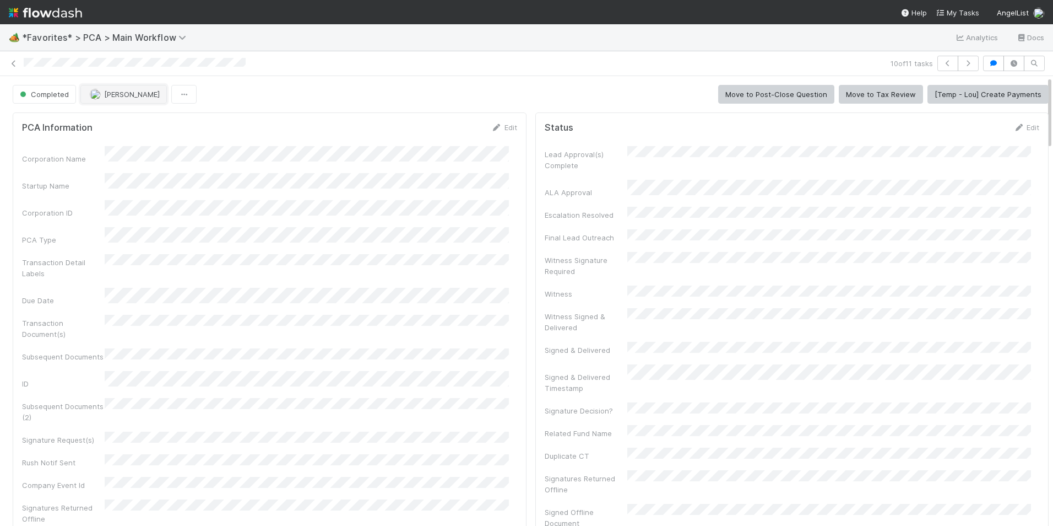
click at [115, 89] on button "[PERSON_NAME]" at bounding box center [123, 94] width 87 height 19
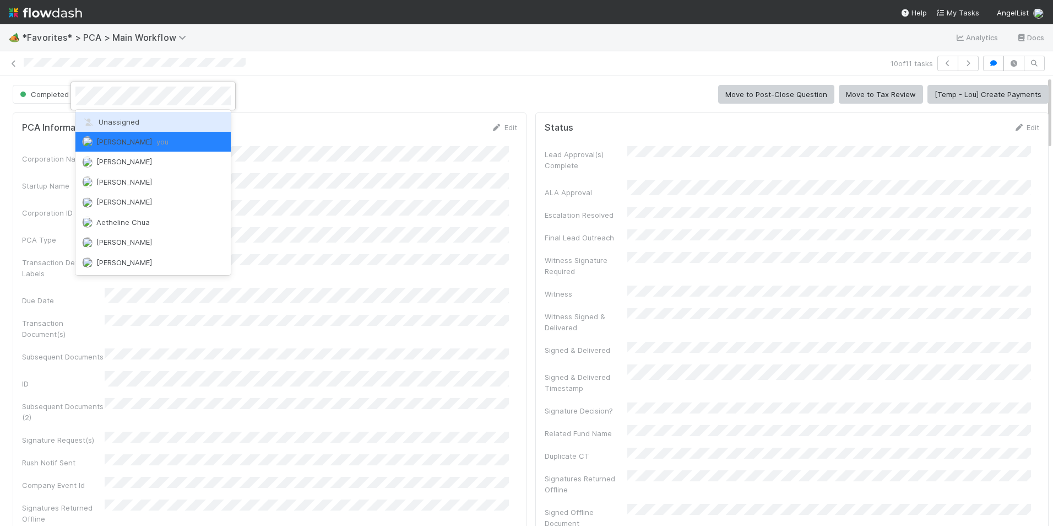
click at [126, 116] on div "Unassigned" at bounding box center [152, 122] width 155 height 20
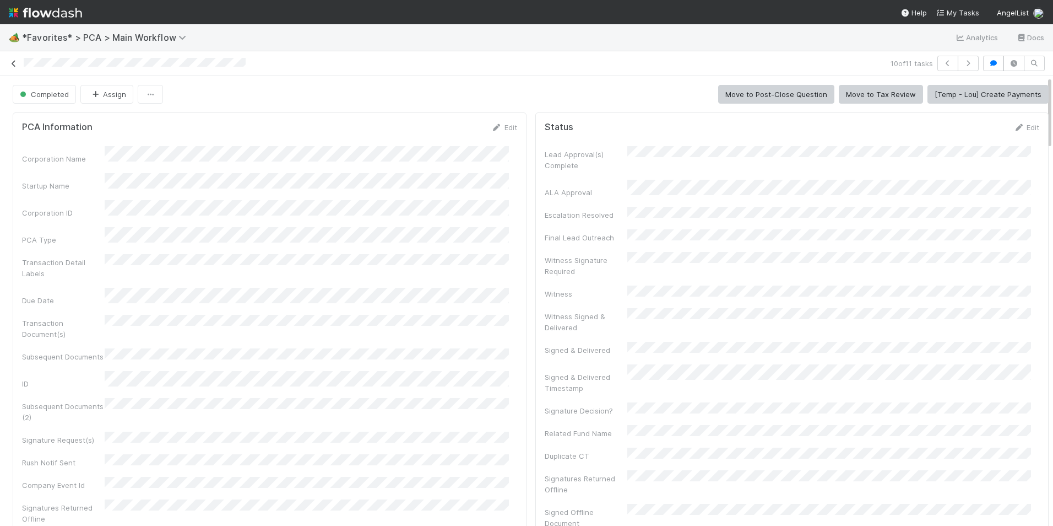
click at [14, 64] on icon at bounding box center [13, 63] width 11 height 7
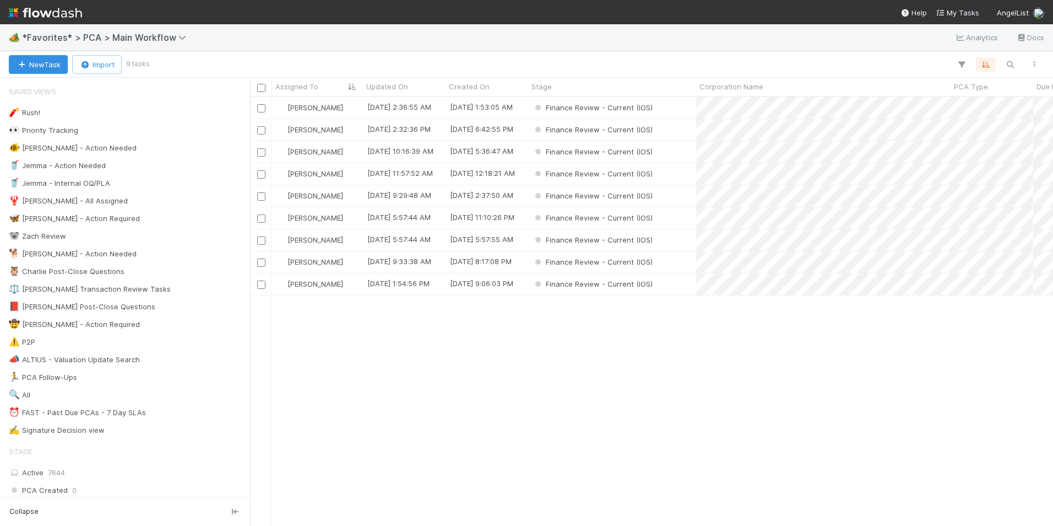
scroll to position [420, 795]
click at [337, 260] on div "[PERSON_NAME]" at bounding box center [317, 261] width 91 height 21
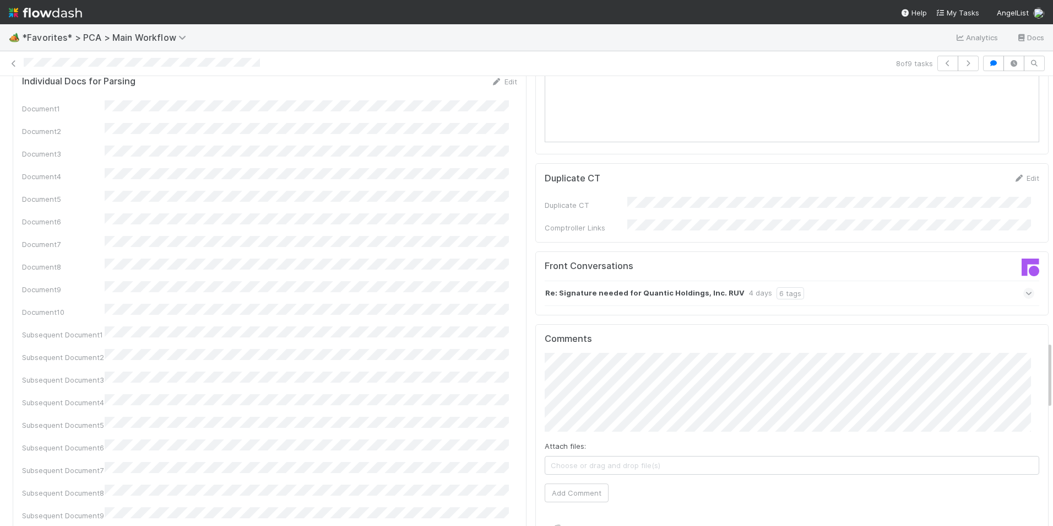
scroll to position [1763, 0]
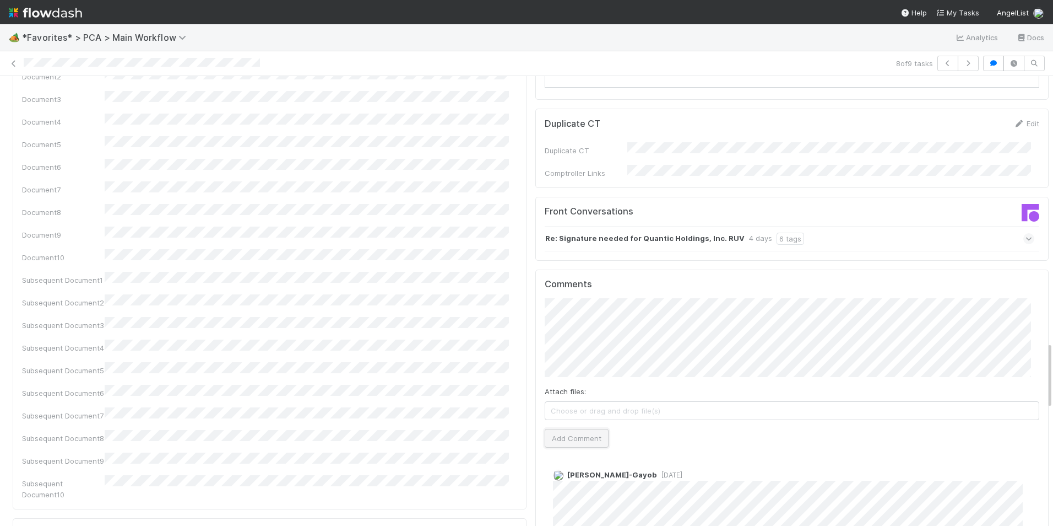
click at [573, 429] on button "Add Comment" at bounding box center [577, 438] width 64 height 19
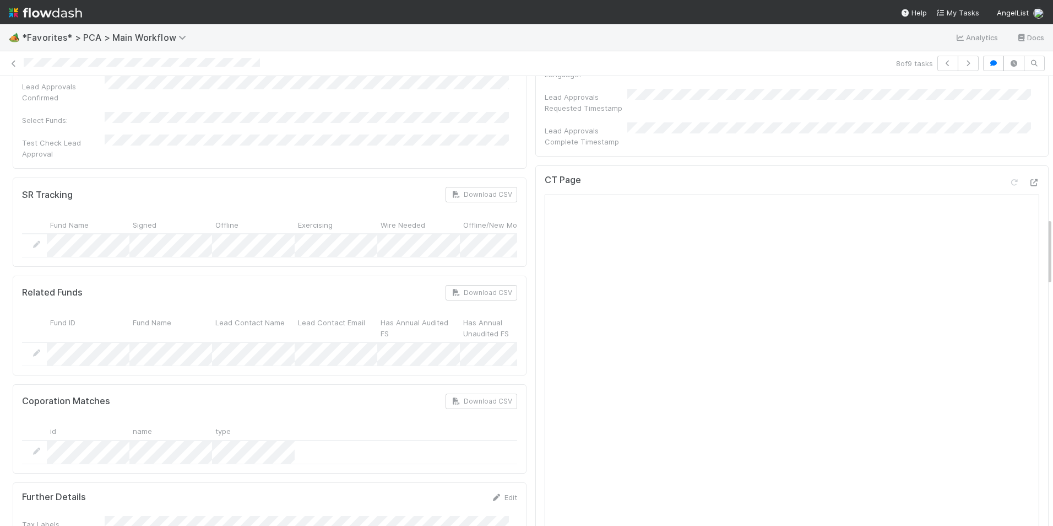
scroll to position [882, 0]
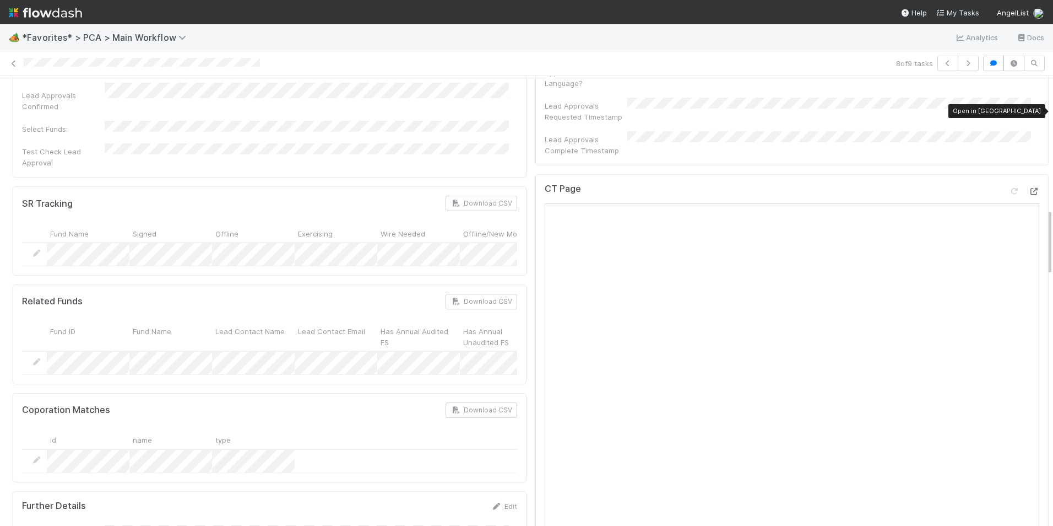
click at [1029, 188] on icon at bounding box center [1034, 191] width 11 height 7
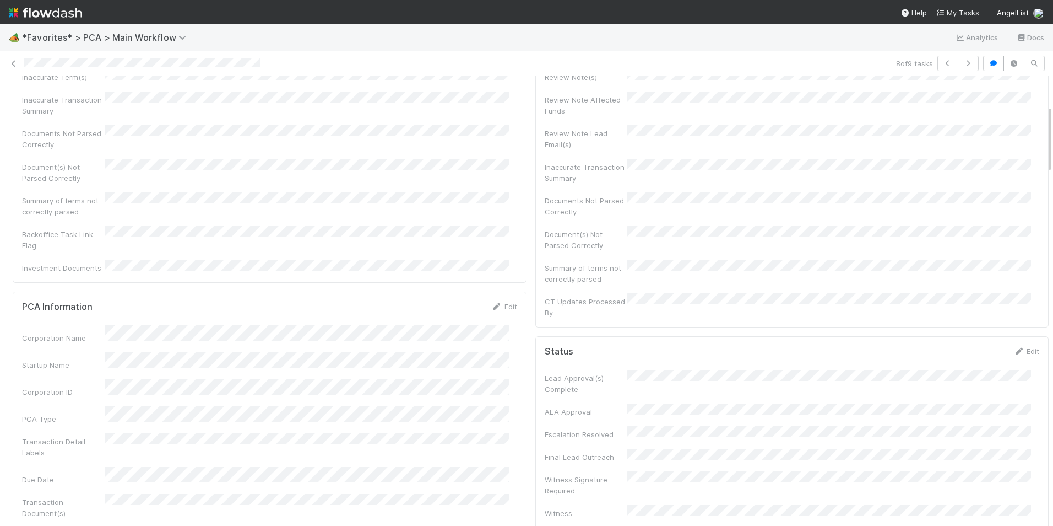
scroll to position [0, 0]
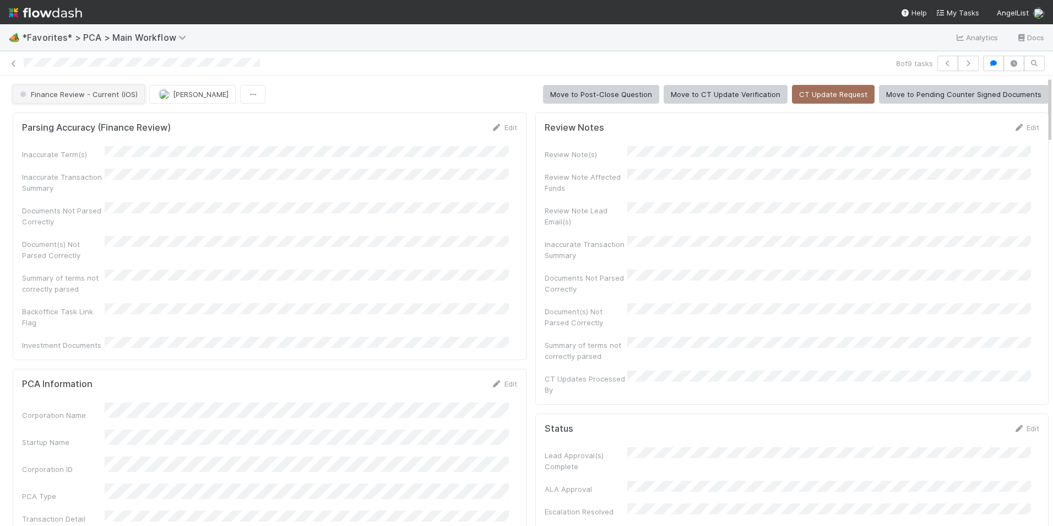
click at [73, 101] on button "Finance Review - Current (IOS)" at bounding box center [79, 94] width 132 height 19
click at [83, 126] on div "Completed" at bounding box center [86, 122] width 155 height 20
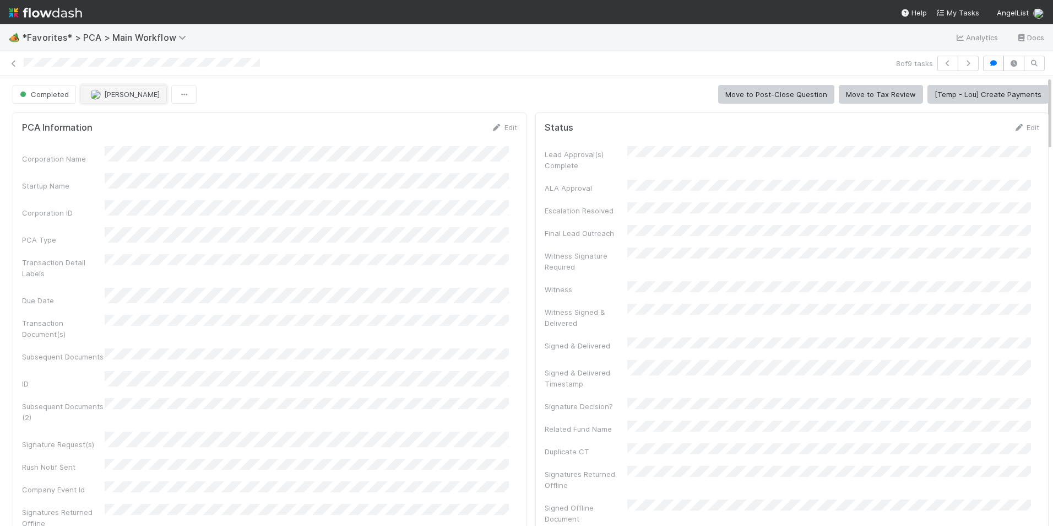
click at [111, 94] on span "[PERSON_NAME]" at bounding box center [132, 94] width 56 height 9
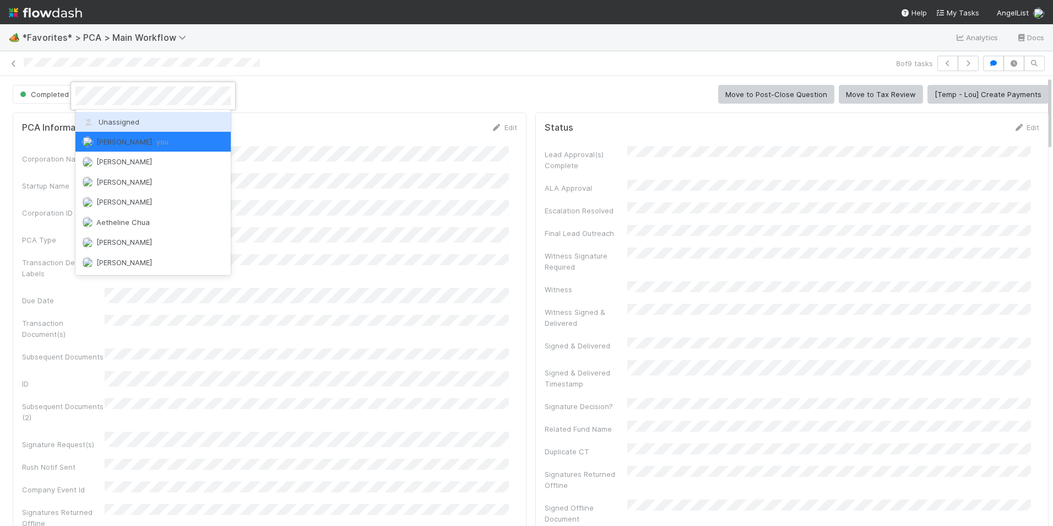
click at [134, 117] on span "Unassigned" at bounding box center [110, 121] width 57 height 9
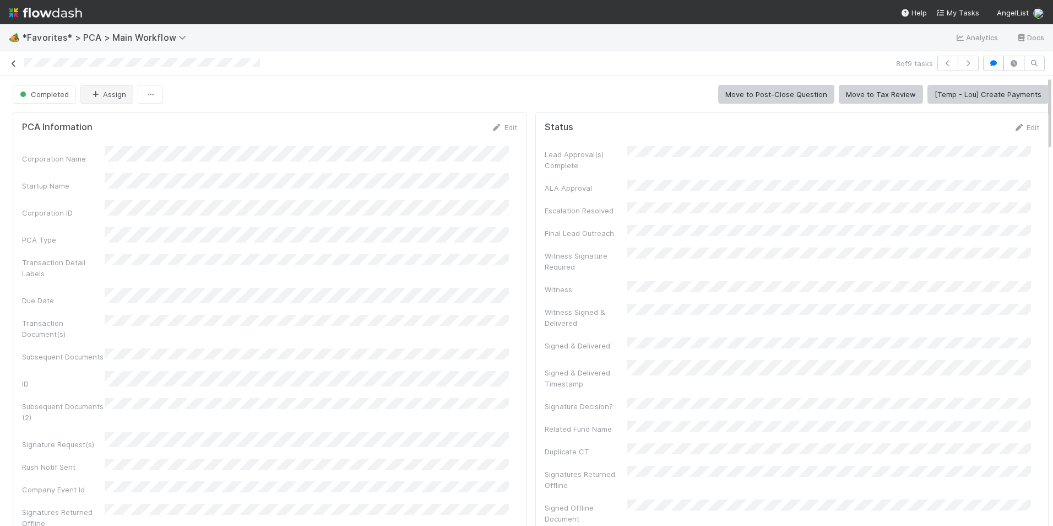
click at [10, 61] on icon at bounding box center [13, 63] width 11 height 7
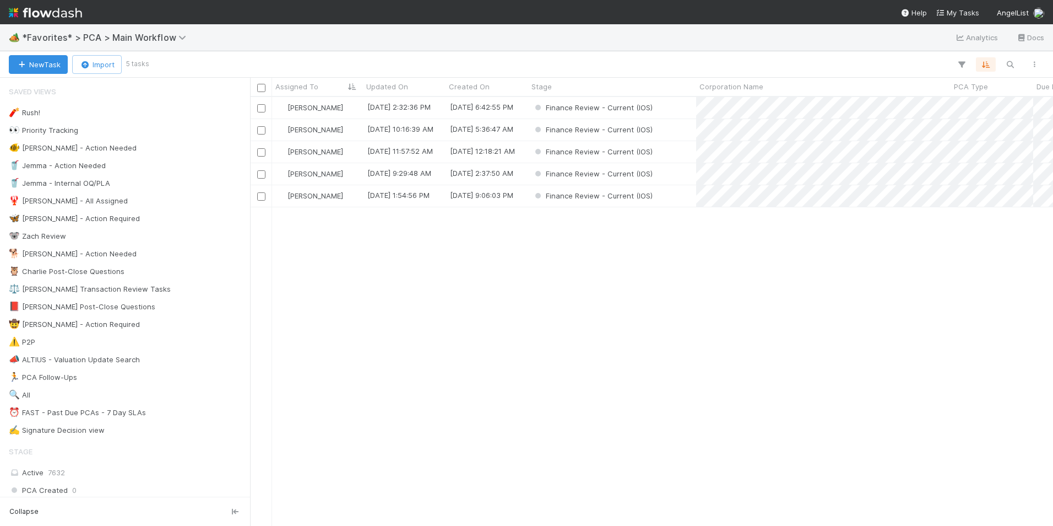
scroll to position [420, 795]
click at [333, 190] on div "[PERSON_NAME]" at bounding box center [317, 195] width 91 height 21
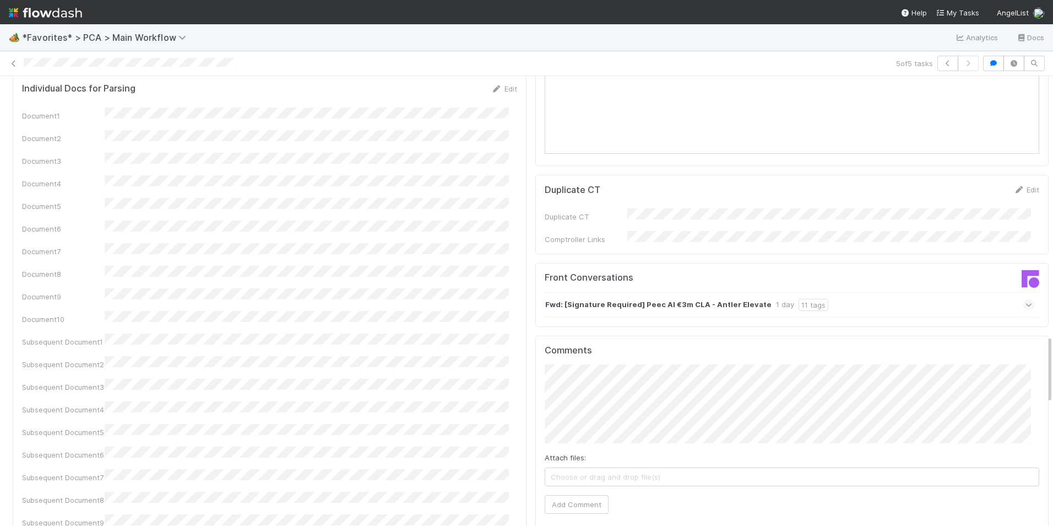
scroll to position [1708, 0]
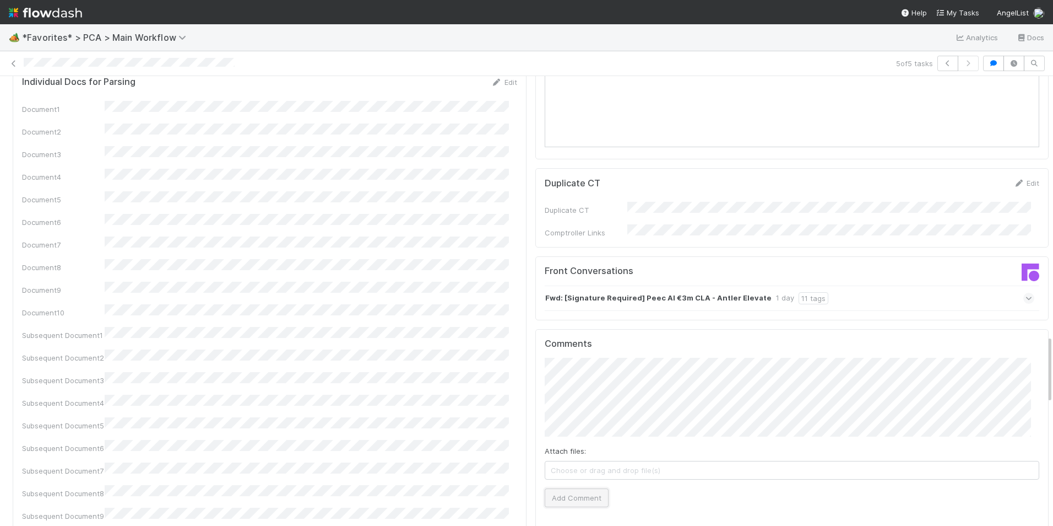
click at [575, 488] on button "Add Comment" at bounding box center [577, 497] width 64 height 19
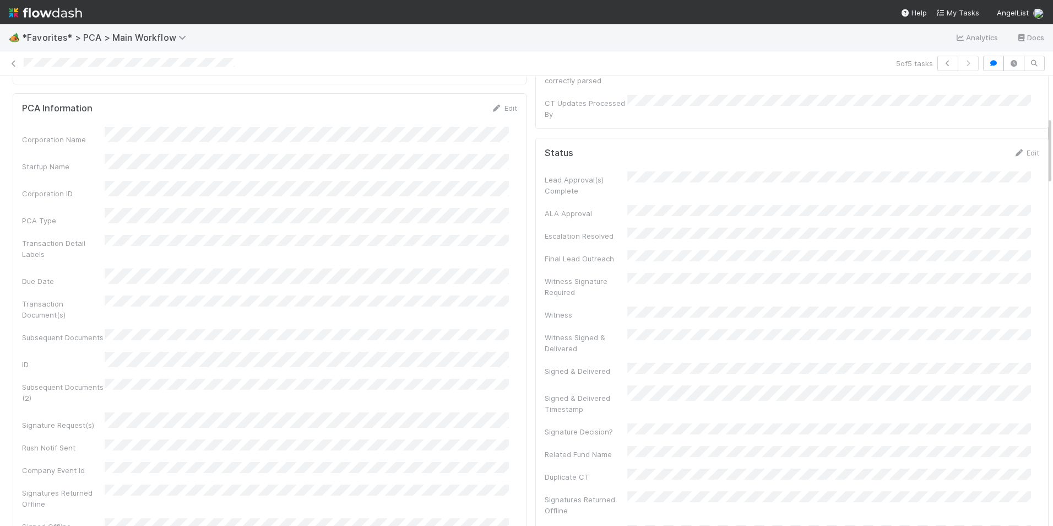
scroll to position [0, 0]
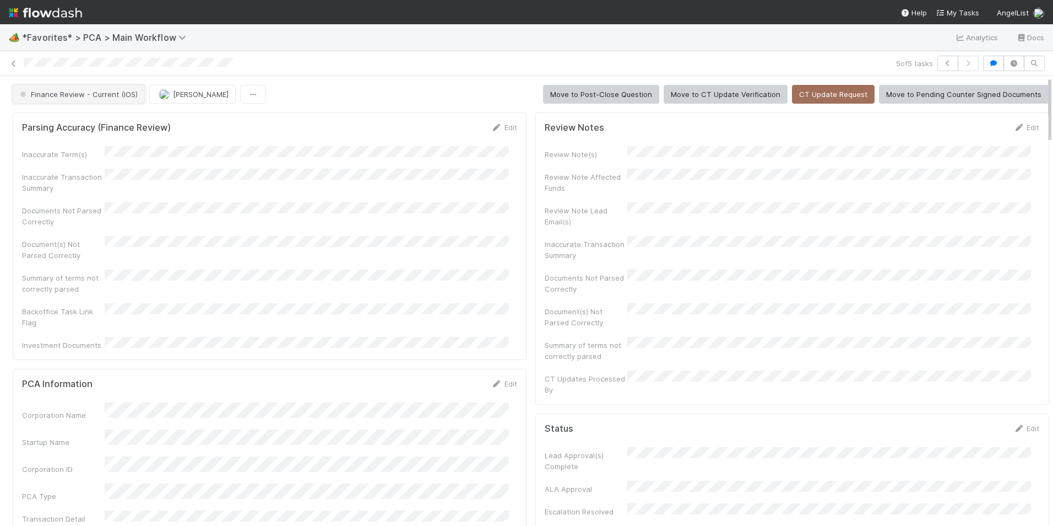
click at [86, 88] on button "Finance Review - Current (IOS)" at bounding box center [79, 94] width 132 height 19
click at [110, 144] on div "Completed" at bounding box center [86, 153] width 155 height 20
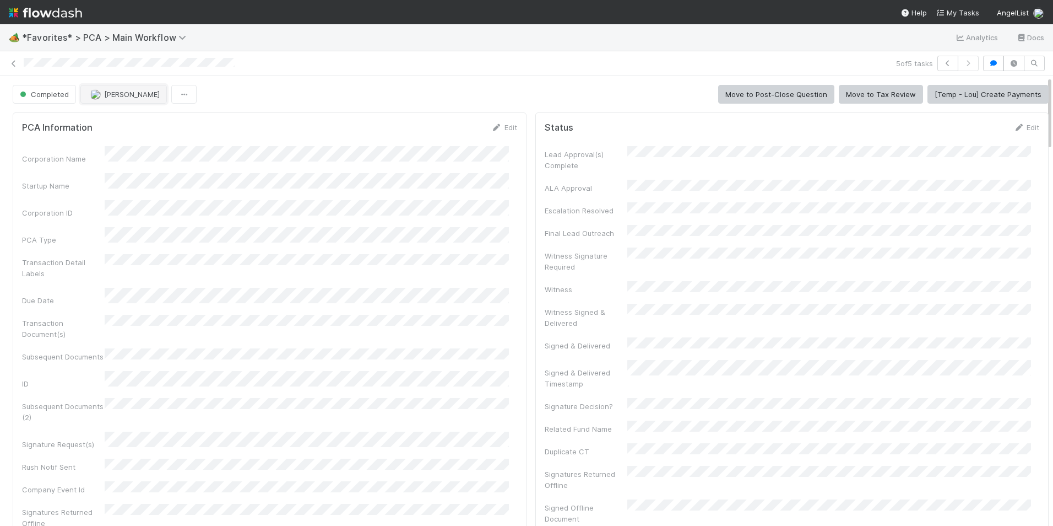
click at [112, 94] on span "[PERSON_NAME]" at bounding box center [132, 94] width 56 height 9
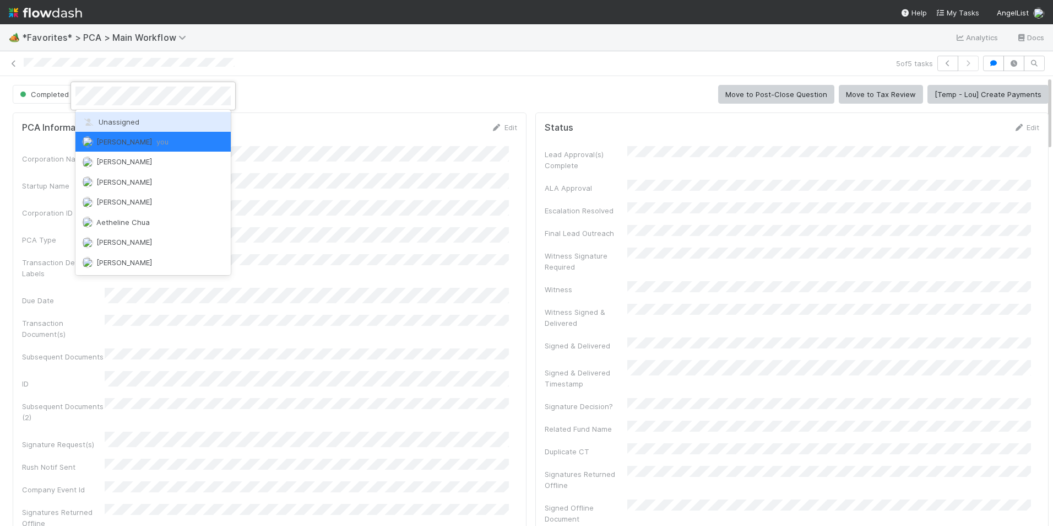
click at [146, 122] on div "Unassigned" at bounding box center [152, 122] width 155 height 20
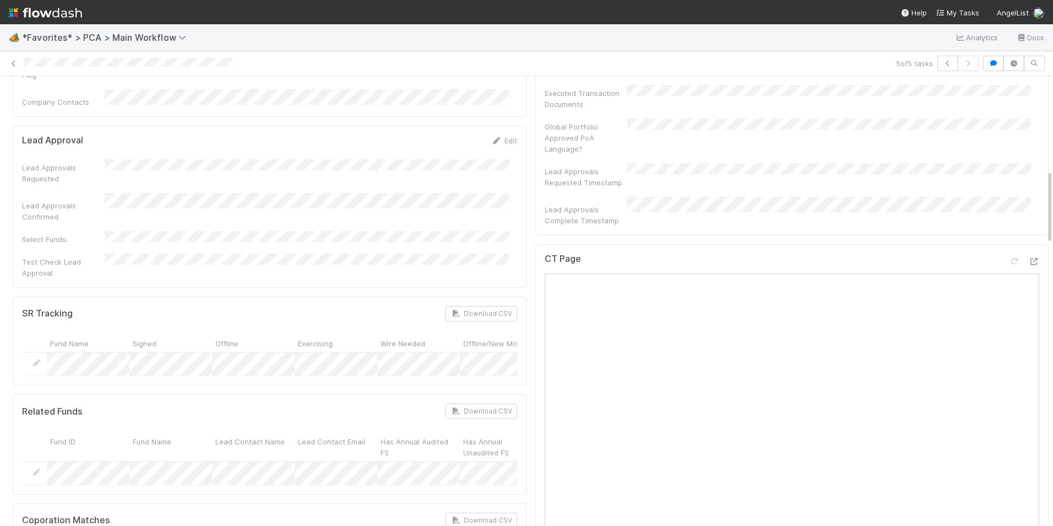
scroll to position [386, 0]
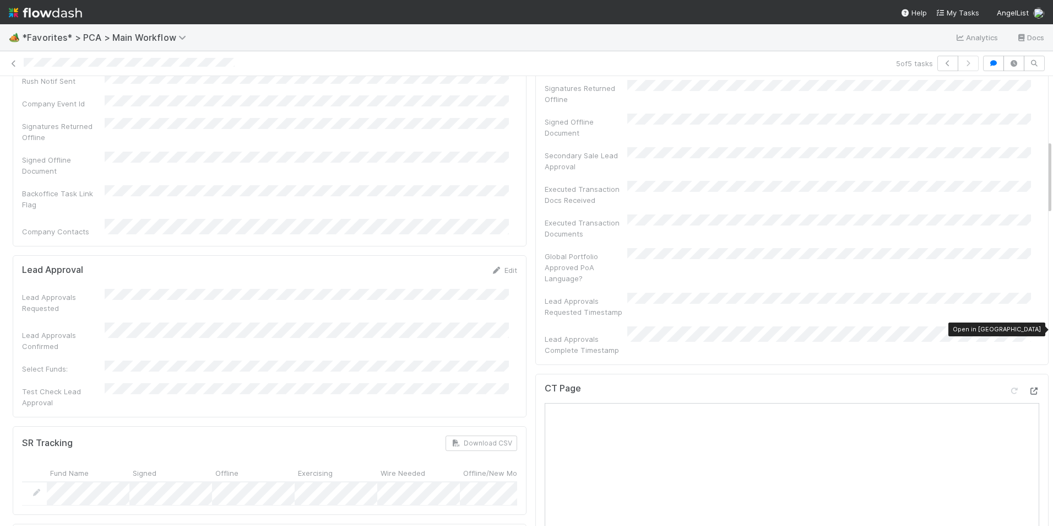
click at [1029, 387] on icon at bounding box center [1034, 390] width 11 height 7
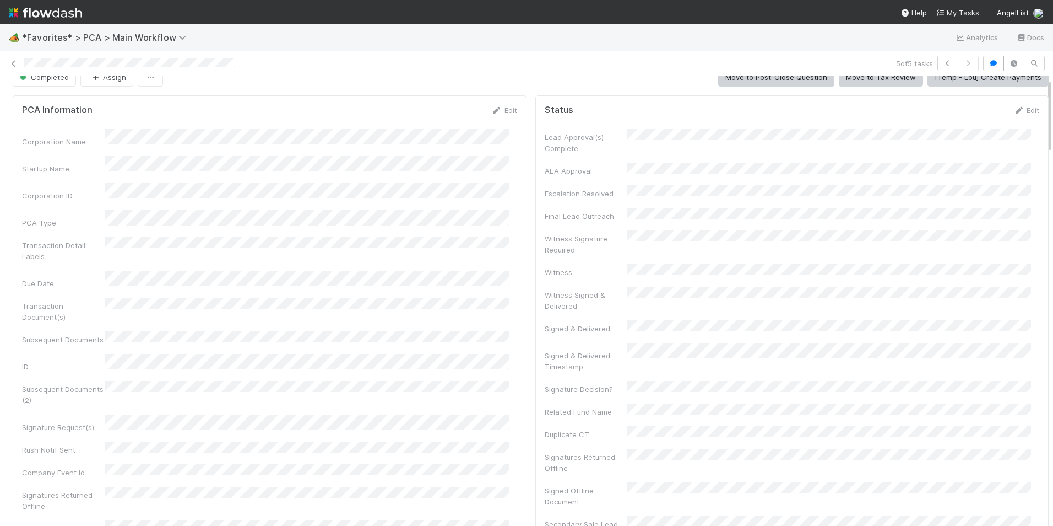
scroll to position [0, 0]
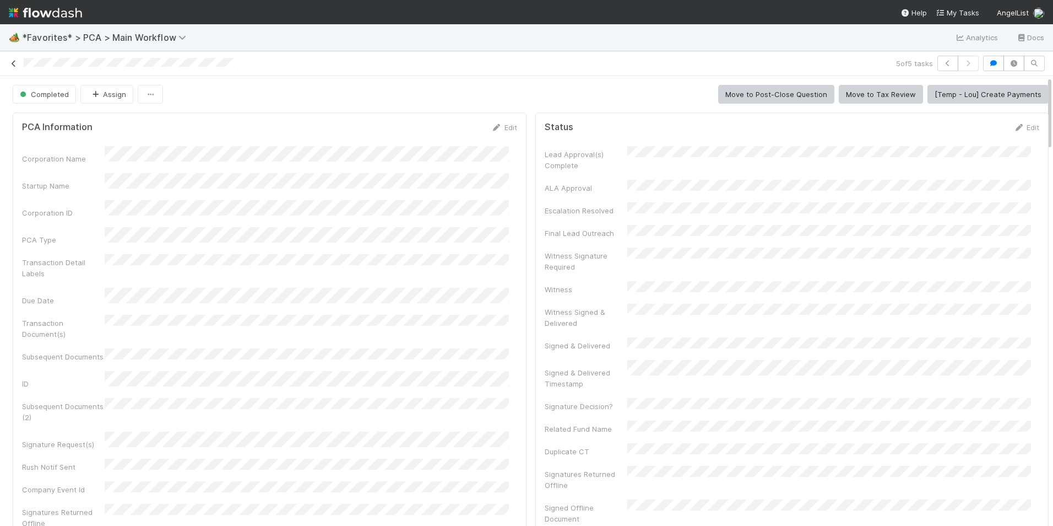
click at [15, 61] on icon at bounding box center [13, 63] width 11 height 7
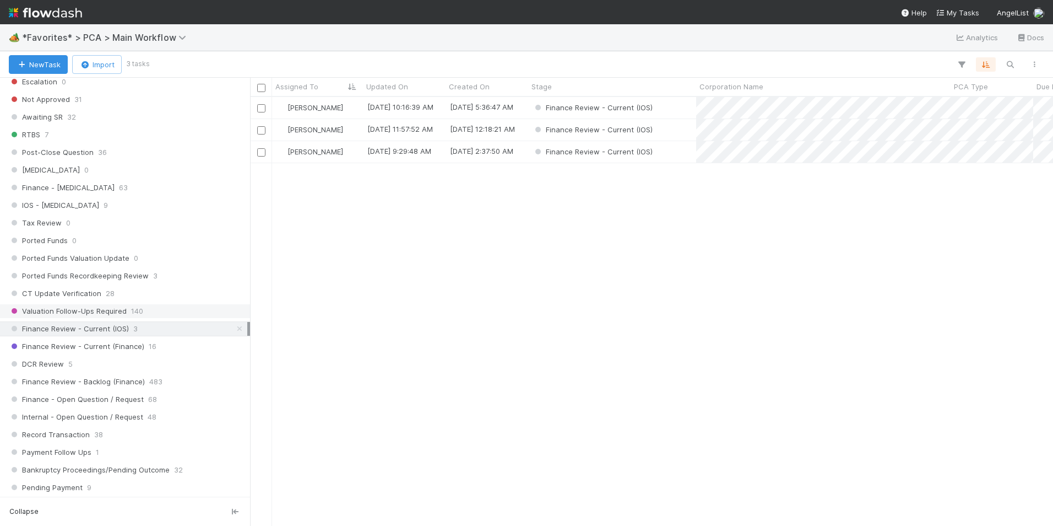
scroll to position [661, 0]
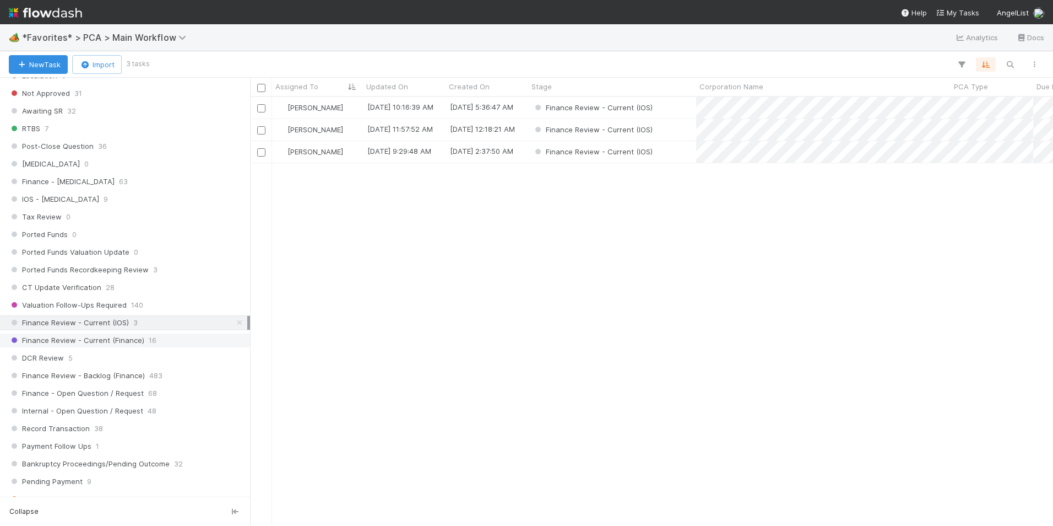
click at [129, 338] on span "Finance Review - Current (Finance)" at bounding box center [77, 340] width 136 height 14
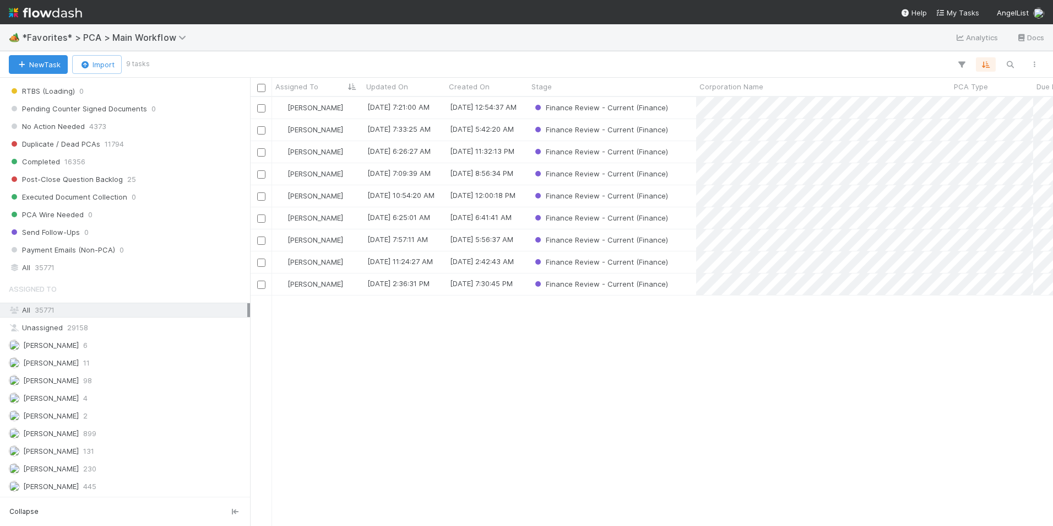
scroll to position [846, 0]
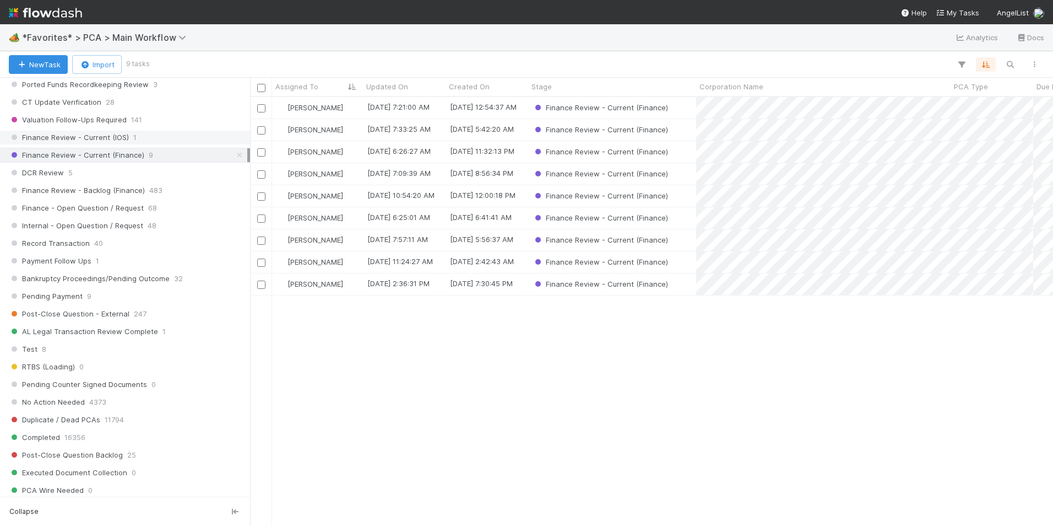
click at [140, 137] on div "Finance Review - Current (IOS) 1" at bounding box center [128, 138] width 239 height 14
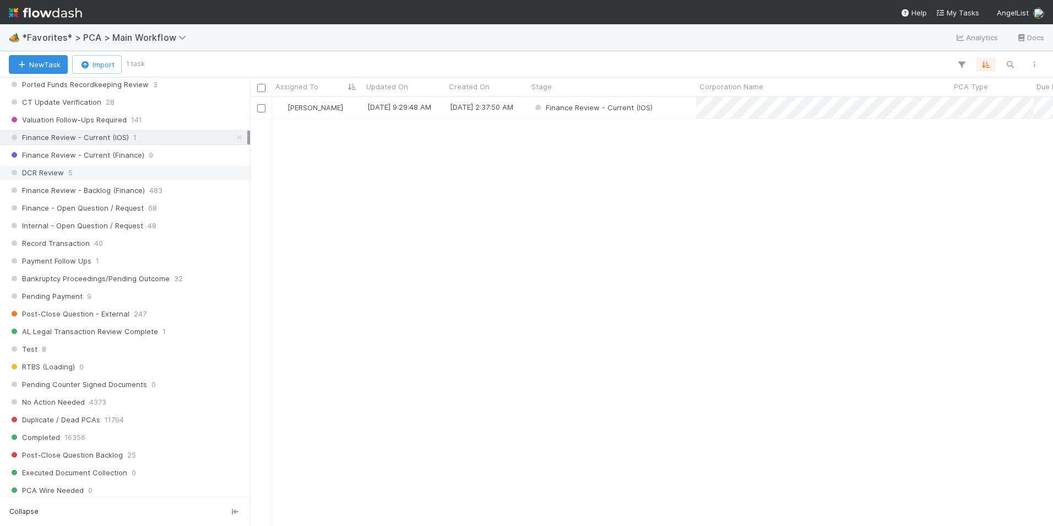
scroll to position [420, 795]
click at [123, 166] on div "DCR Review 5" at bounding box center [128, 173] width 239 height 14
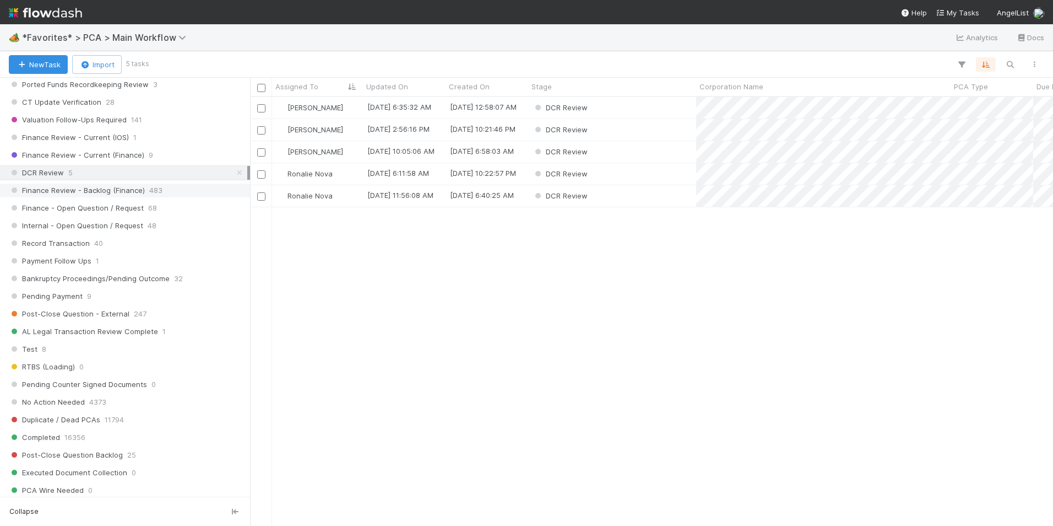
scroll to position [420, 795]
click at [121, 189] on span "Finance Review - Backlog (Finance)" at bounding box center [77, 190] width 136 height 14
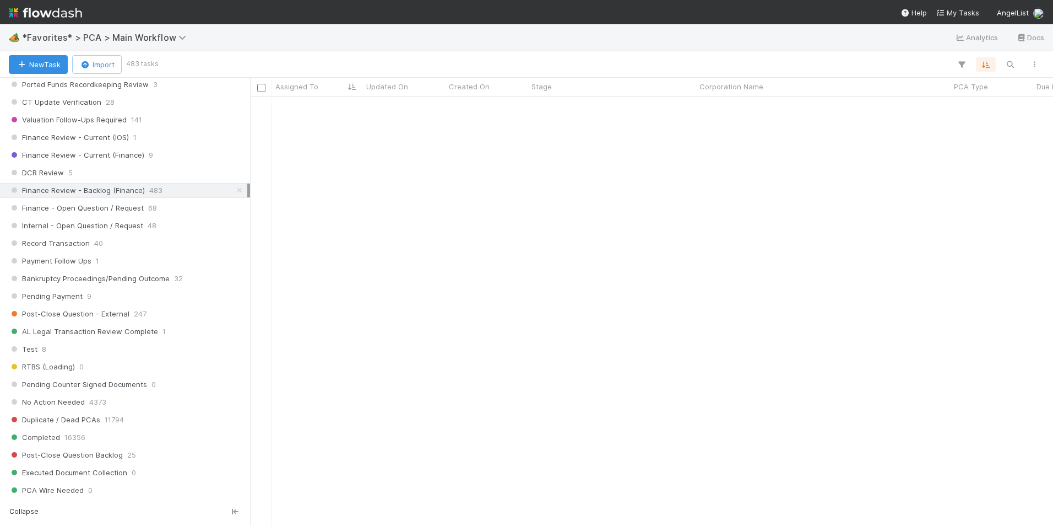
scroll to position [2314, 0]
click at [95, 342] on div "Test 8" at bounding box center [128, 349] width 239 height 14
click at [57, 342] on div "Test 8" at bounding box center [128, 349] width 239 height 14
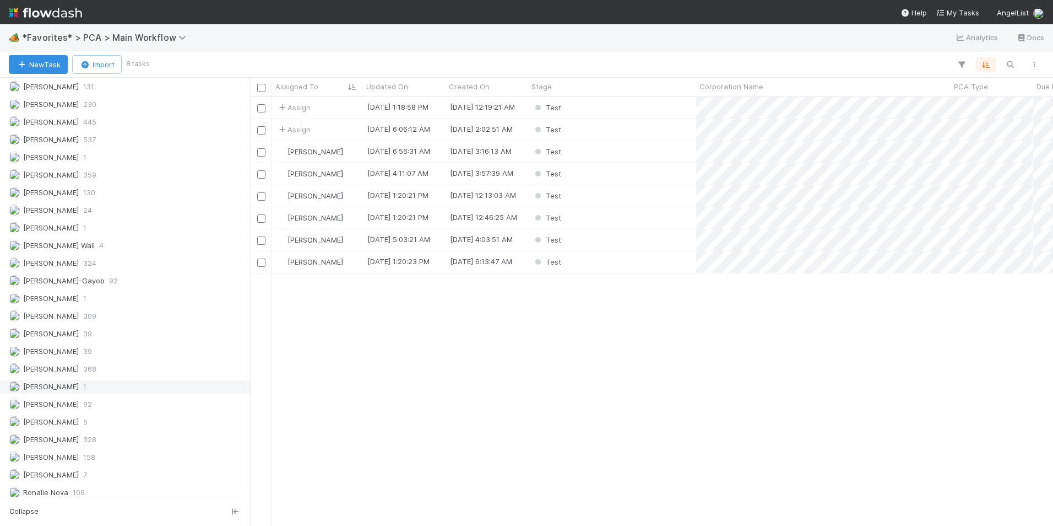
scroll to position [1452, 0]
click at [79, 370] on div "[PERSON_NAME] 39" at bounding box center [128, 367] width 239 height 14
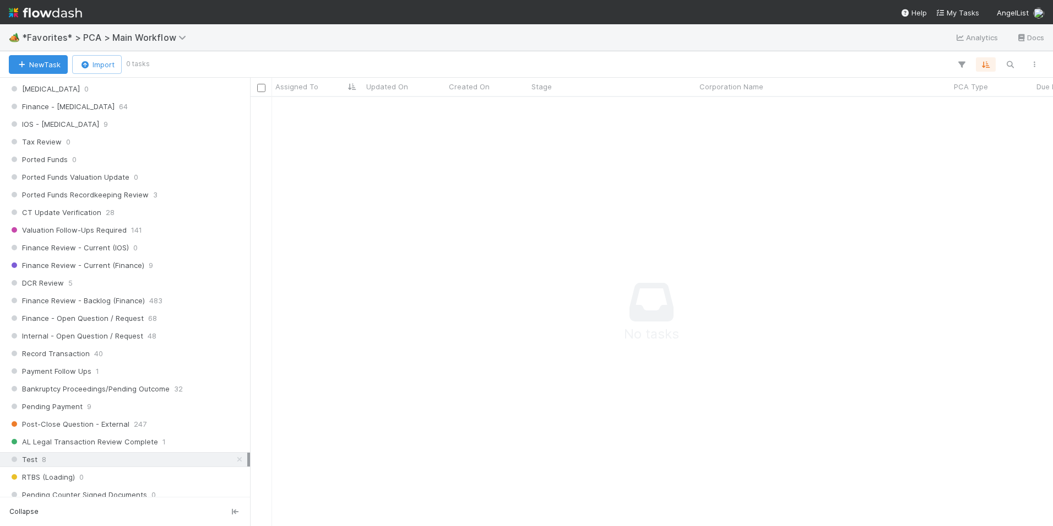
scroll to position [412, 795]
click at [148, 231] on div "Valuation Follow-Ups Required 141" at bounding box center [128, 230] width 239 height 14
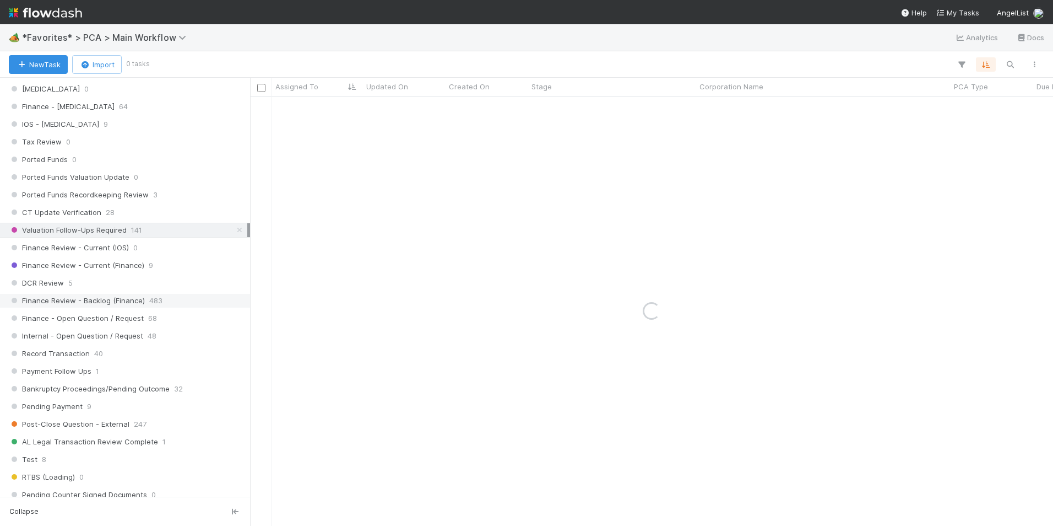
click at [149, 301] on span "483" at bounding box center [155, 301] width 13 height 14
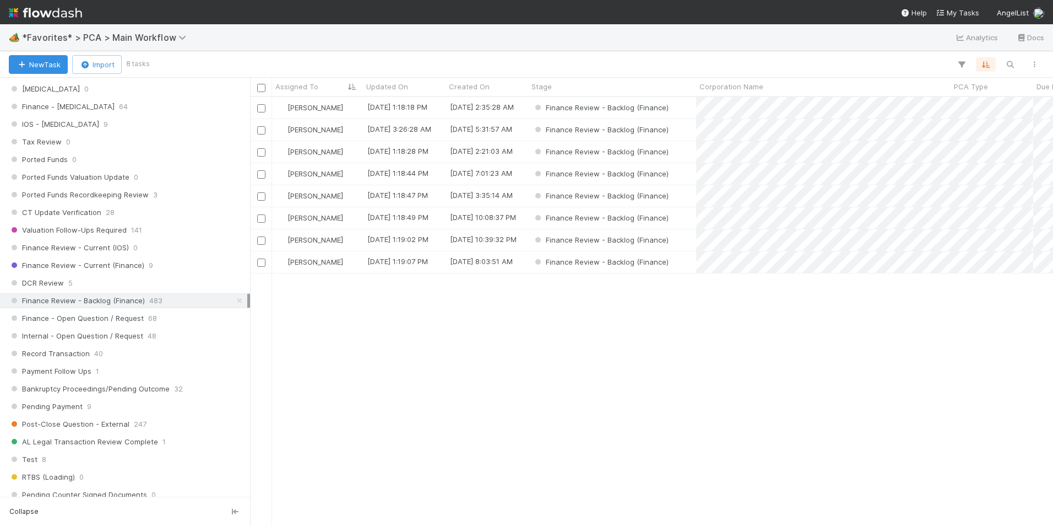
scroll to position [420, 795]
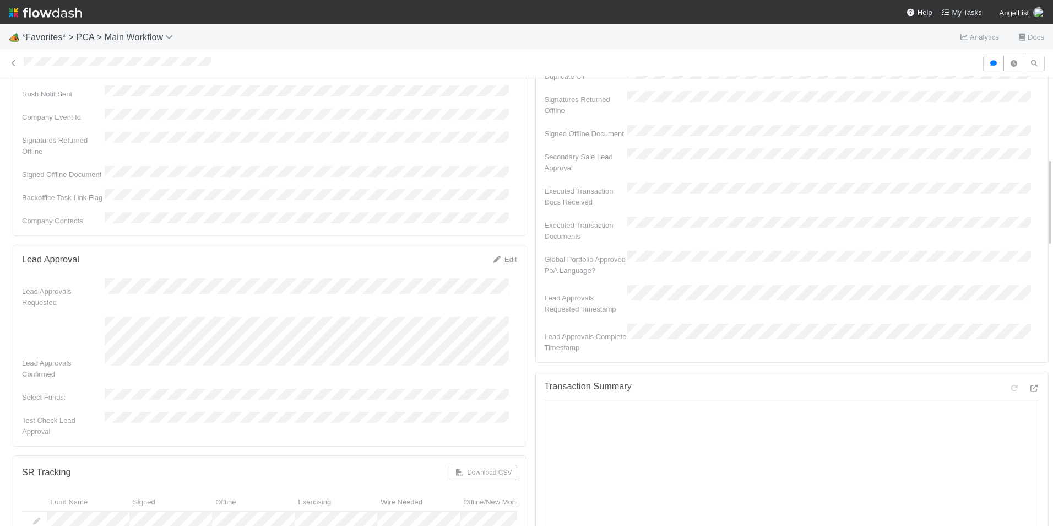
scroll to position [441, 0]
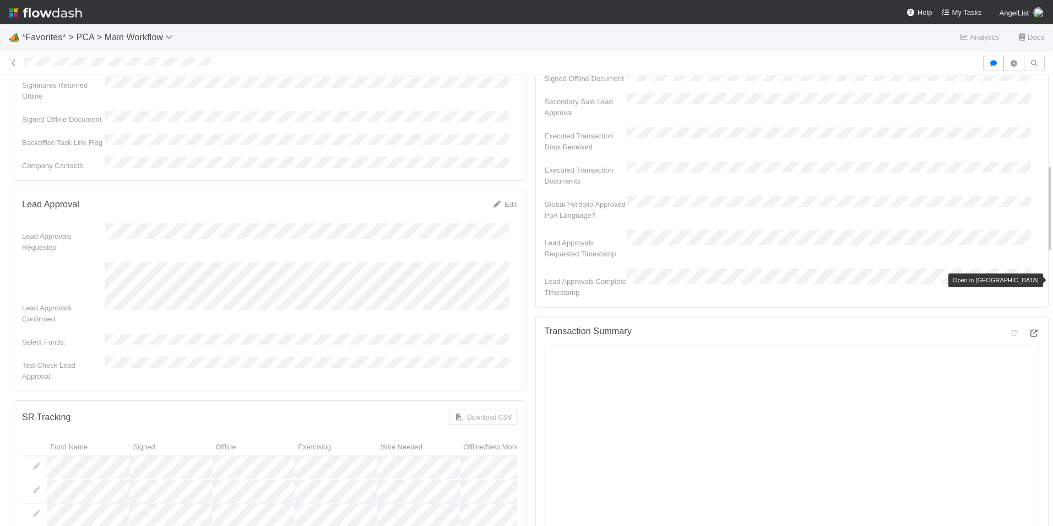
click at [1029, 329] on icon at bounding box center [1034, 332] width 11 height 7
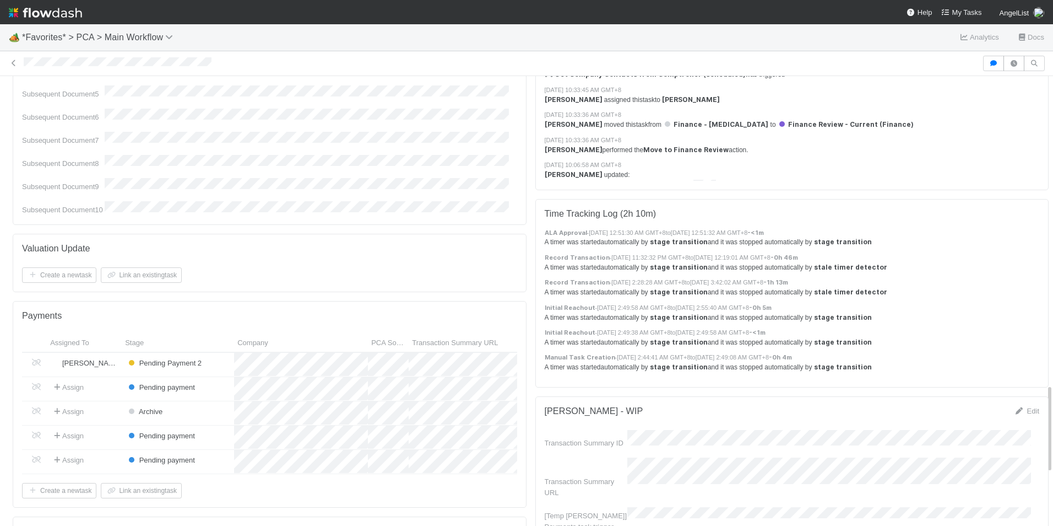
scroll to position [1708, 0]
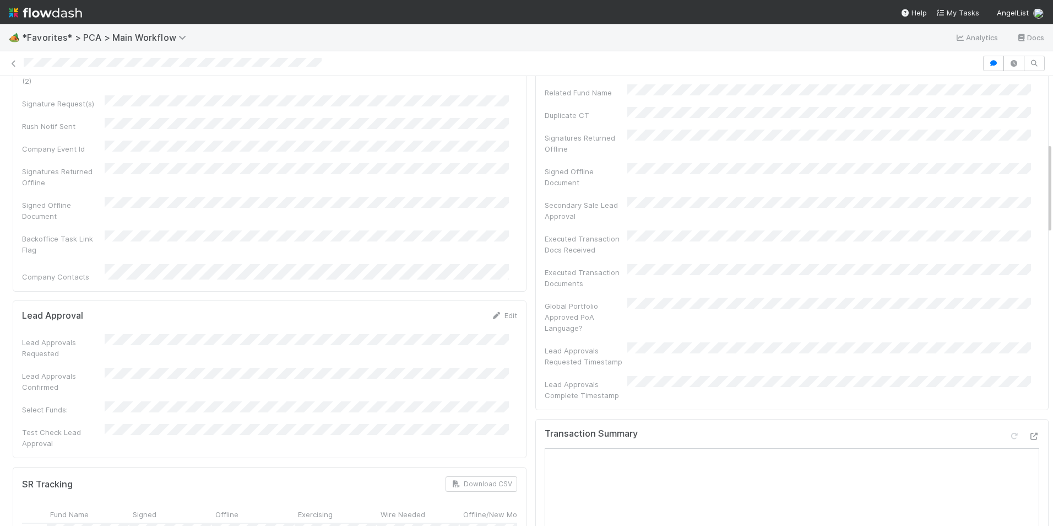
scroll to position [331, 0]
click at [1012, 431] on div at bounding box center [1024, 438] width 31 height 15
click at [1029, 434] on icon at bounding box center [1034, 437] width 11 height 7
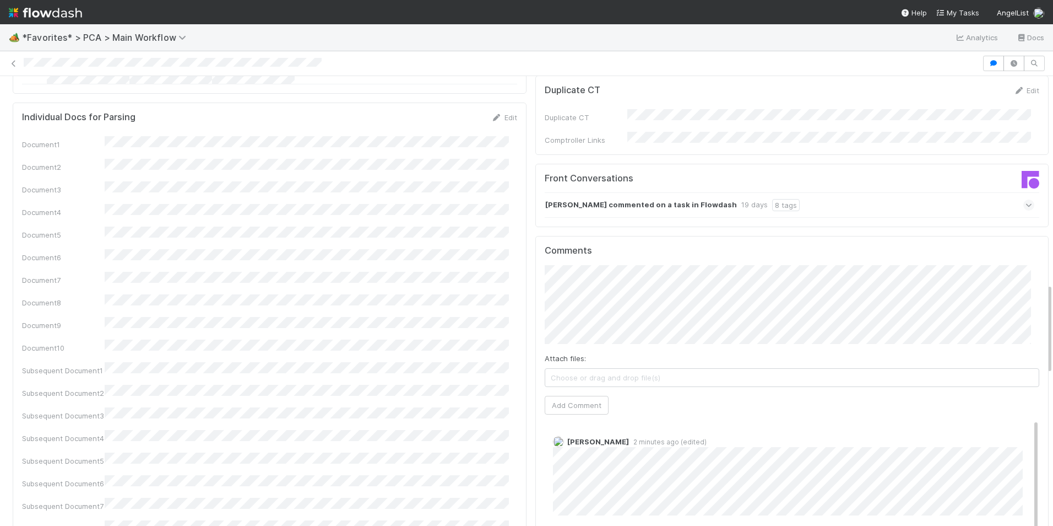
scroll to position [992, 0]
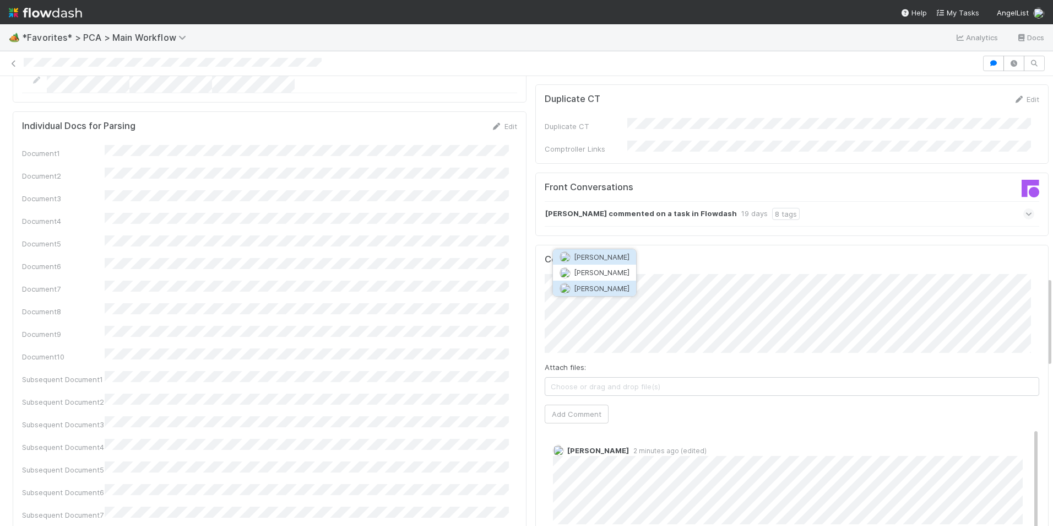
click at [584, 289] on span "[PERSON_NAME]" at bounding box center [602, 288] width 56 height 9
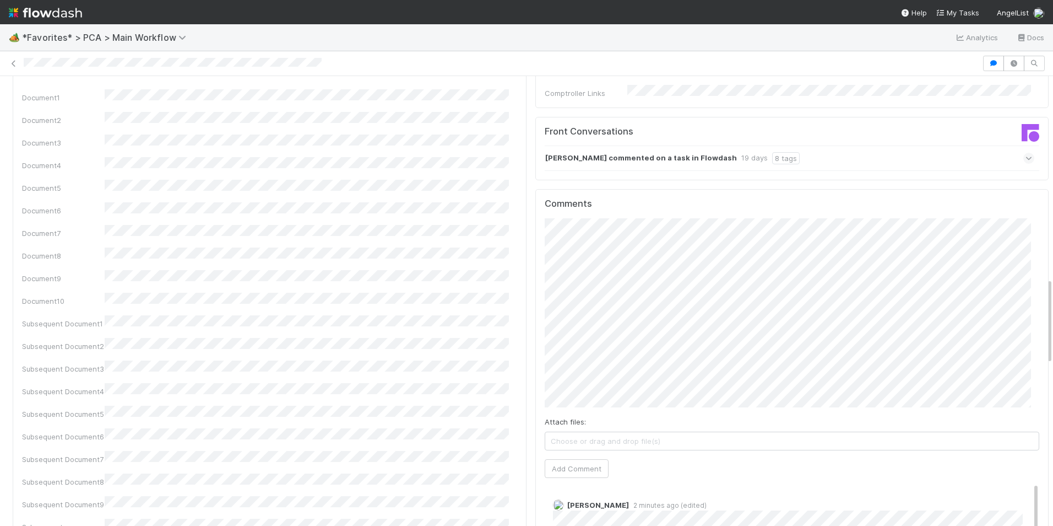
scroll to position [1047, 0]
click at [565, 459] on button "Add Comment" at bounding box center [577, 468] width 64 height 19
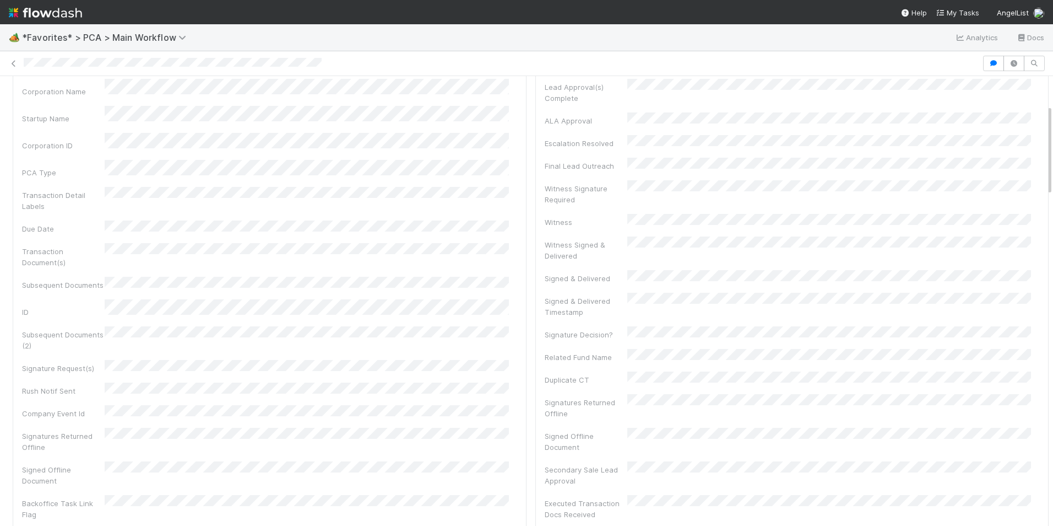
scroll to position [0, 0]
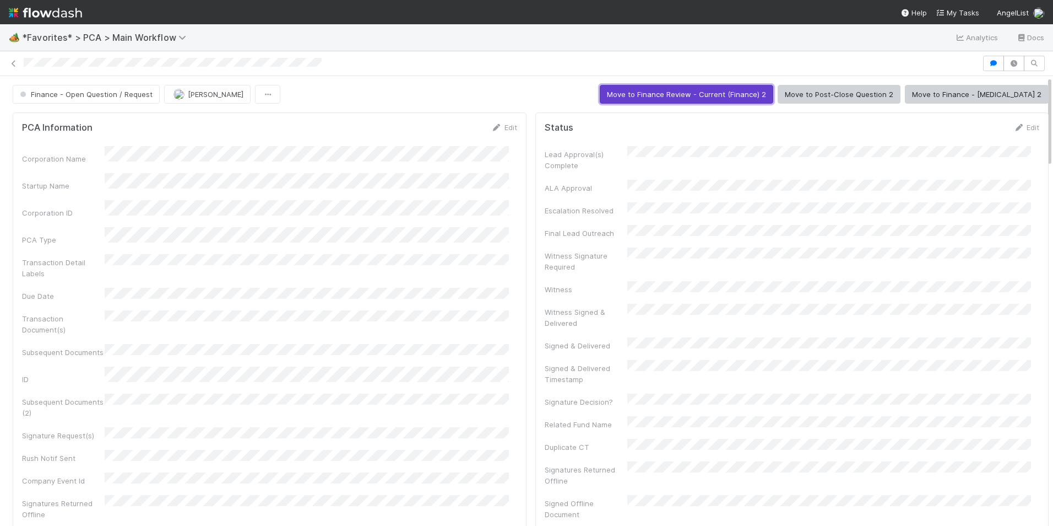
click at [755, 93] on button "Move to Finance Review - Current (Finance) 2" at bounding box center [687, 94] width 174 height 19
click at [181, 95] on img "button" at bounding box center [179, 94] width 11 height 11
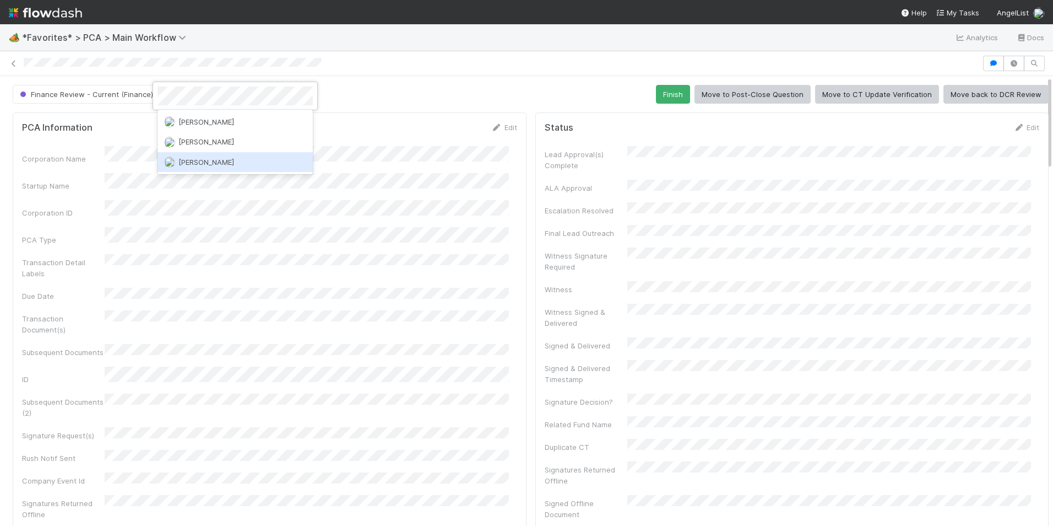
click at [194, 161] on span "[PERSON_NAME]" at bounding box center [207, 162] width 56 height 9
click at [8, 67] on div at bounding box center [526, 63] width 1053 height 15
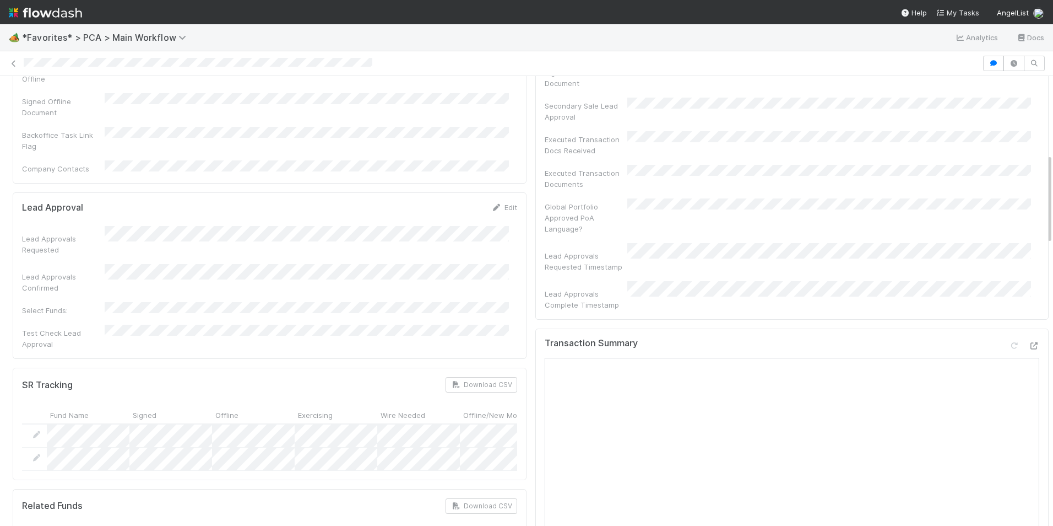
scroll to position [386, 0]
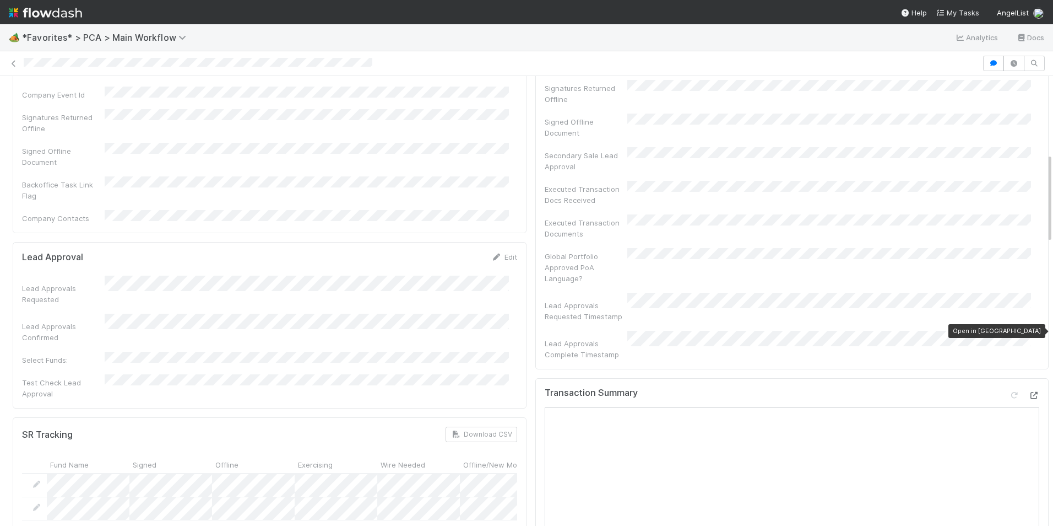
click at [1029, 392] on icon at bounding box center [1034, 395] width 11 height 7
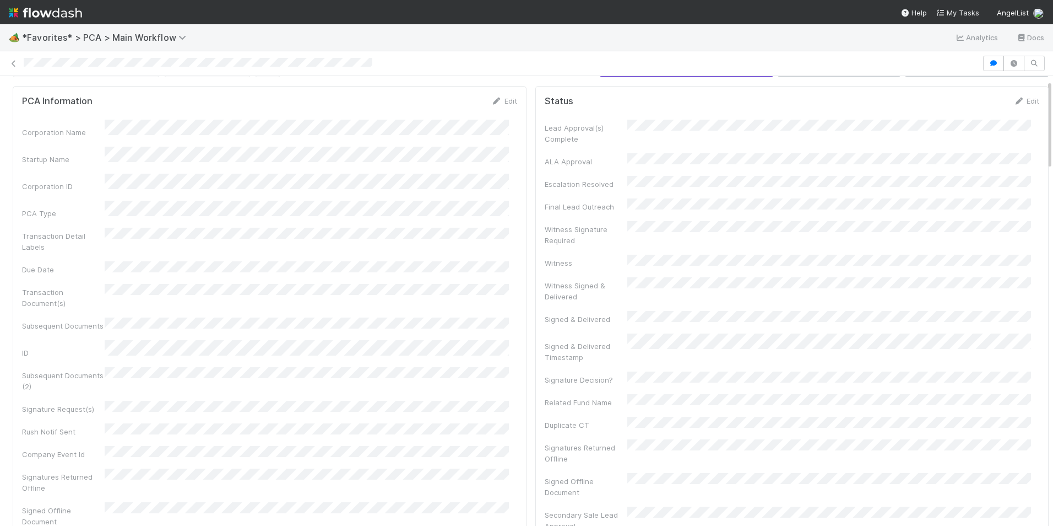
scroll to position [0, 0]
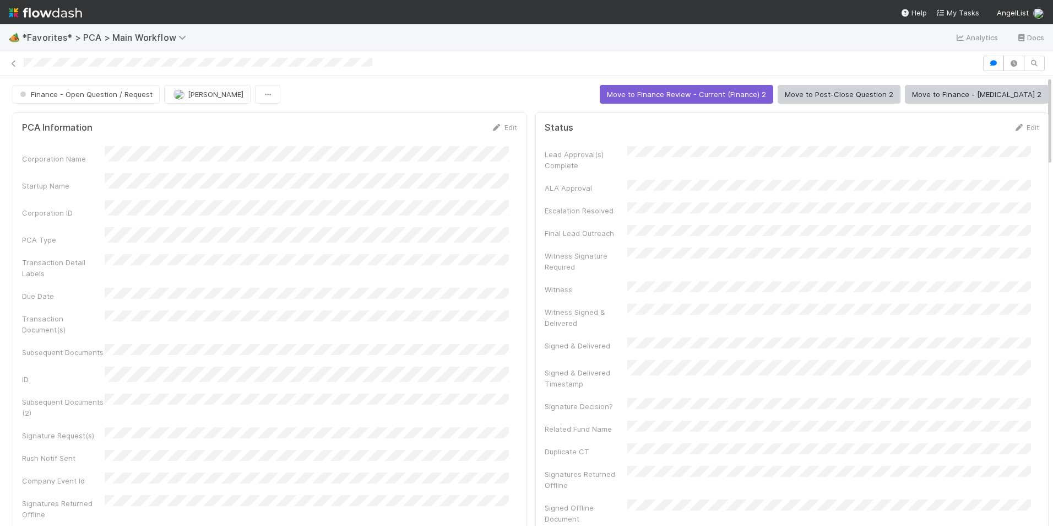
click at [993, 98] on button "Move to Finance - ICU 2" at bounding box center [977, 94] width 144 height 19
